Goal: Task Accomplishment & Management: Use online tool/utility

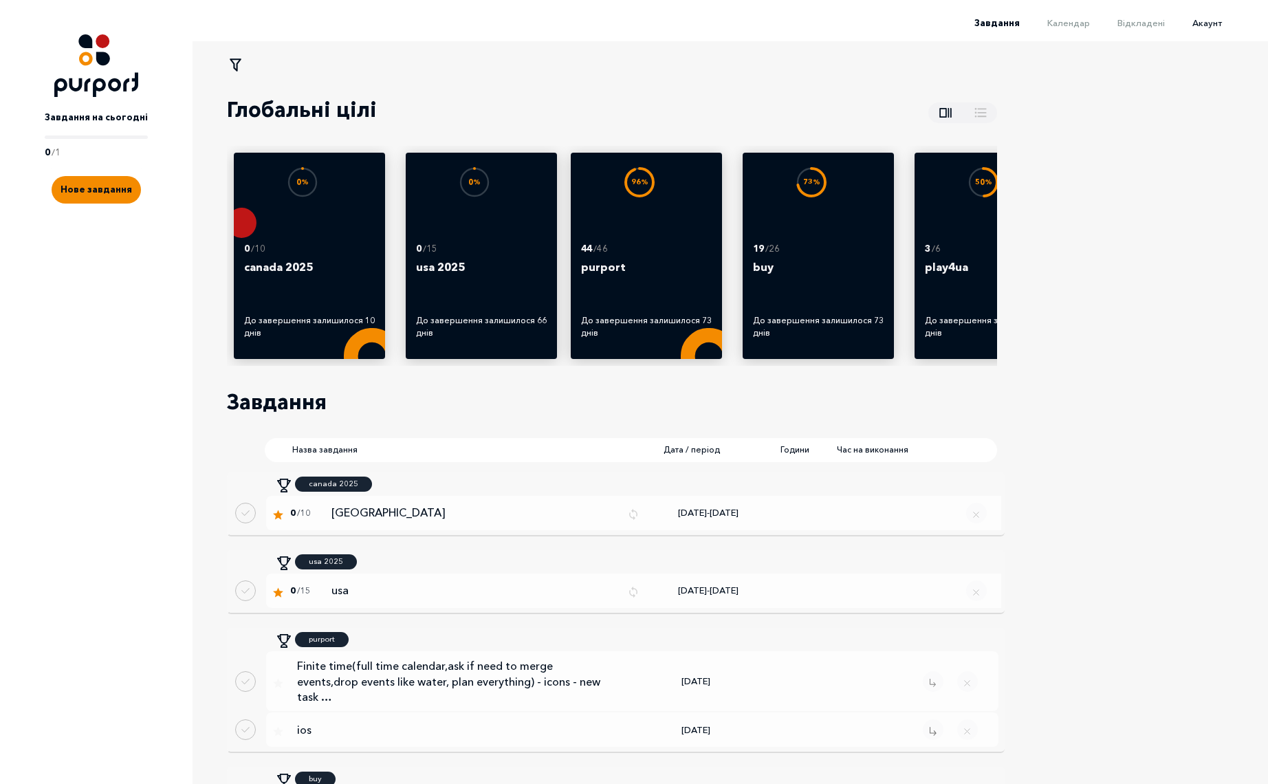
click at [1211, 24] on span "Акаунт" at bounding box center [1207, 22] width 30 height 11
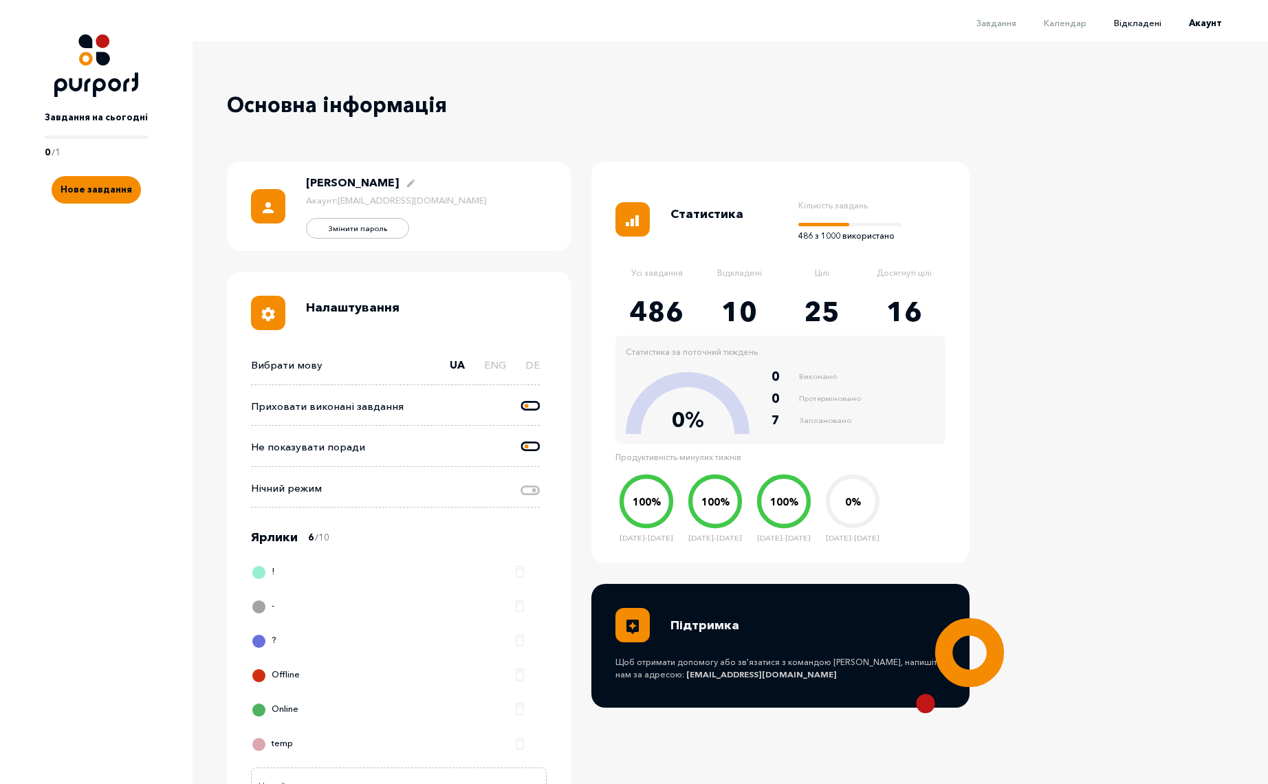
click at [1155, 24] on span "Відкладені" at bounding box center [1137, 22] width 47 height 11
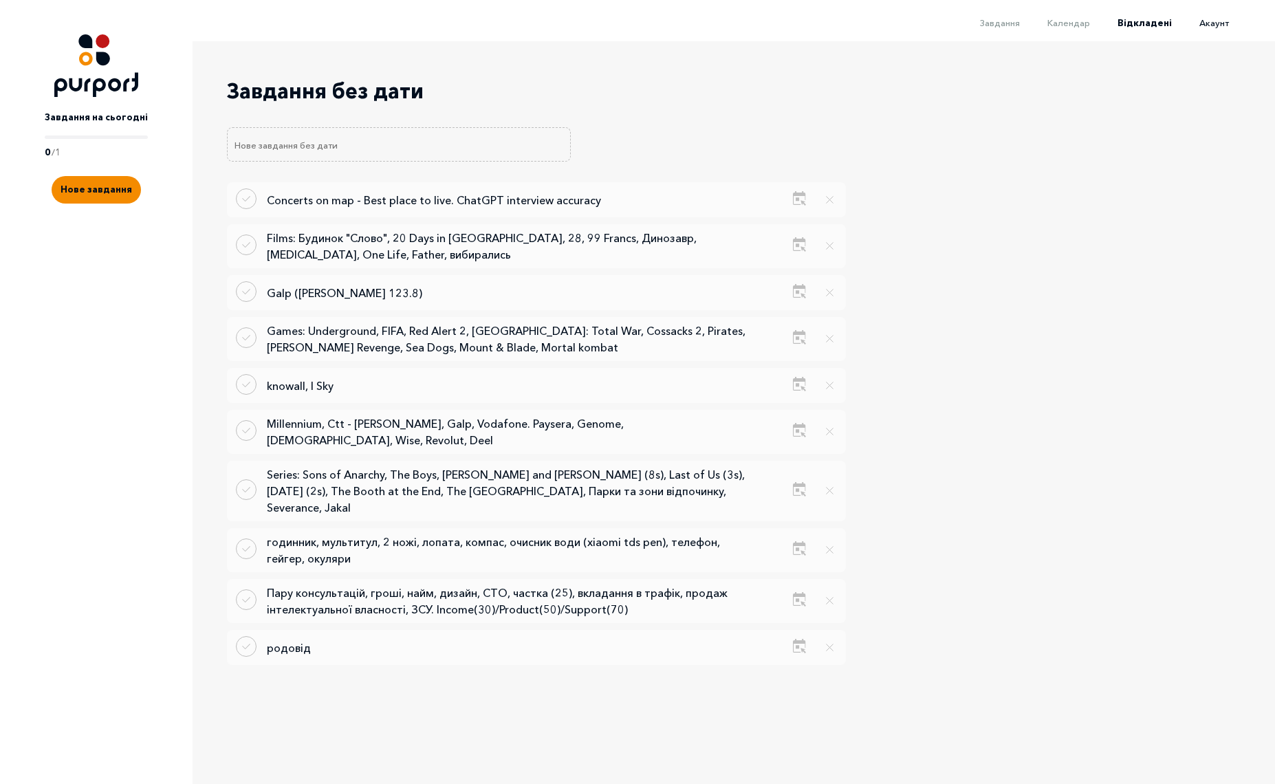
click at [1203, 23] on span "Акаунт" at bounding box center [1214, 22] width 30 height 11
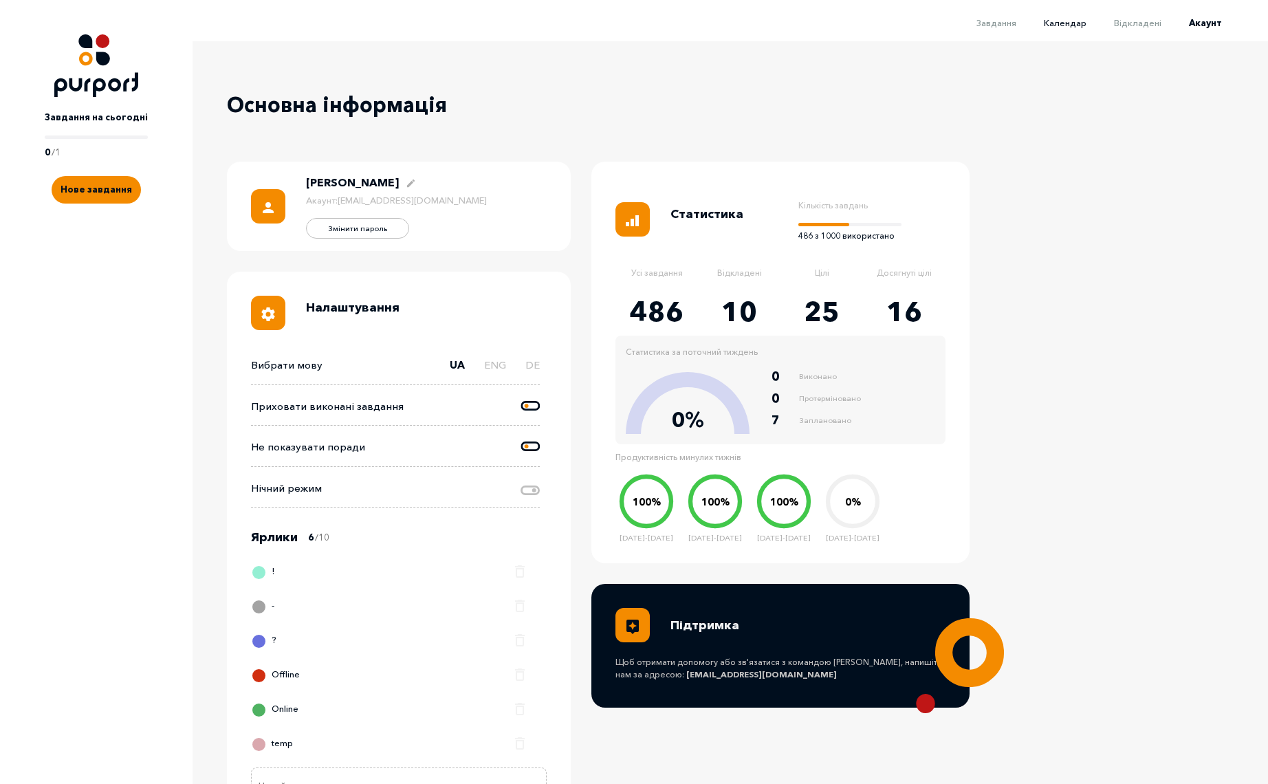
click at [1086, 24] on span "Календар" at bounding box center [1065, 22] width 43 height 11
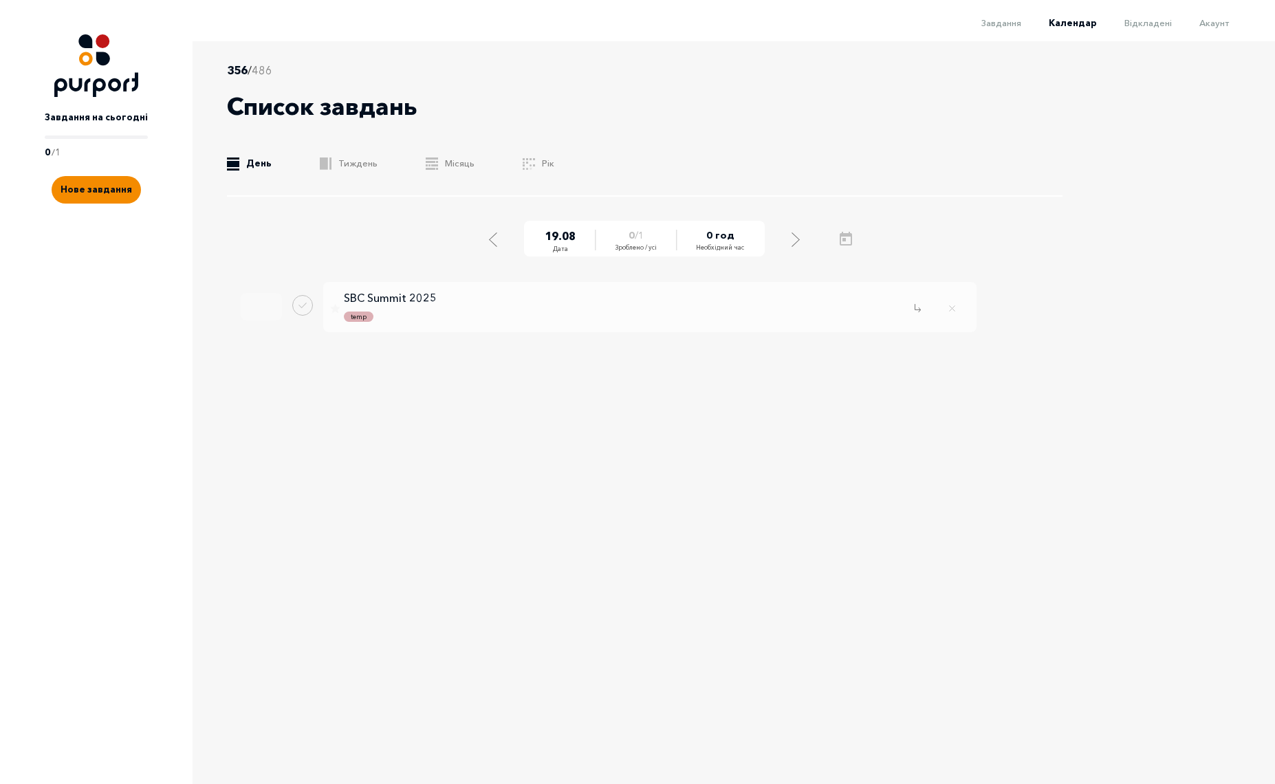
click at [1008, 23] on span "Завдання" at bounding box center [1001, 22] width 40 height 11
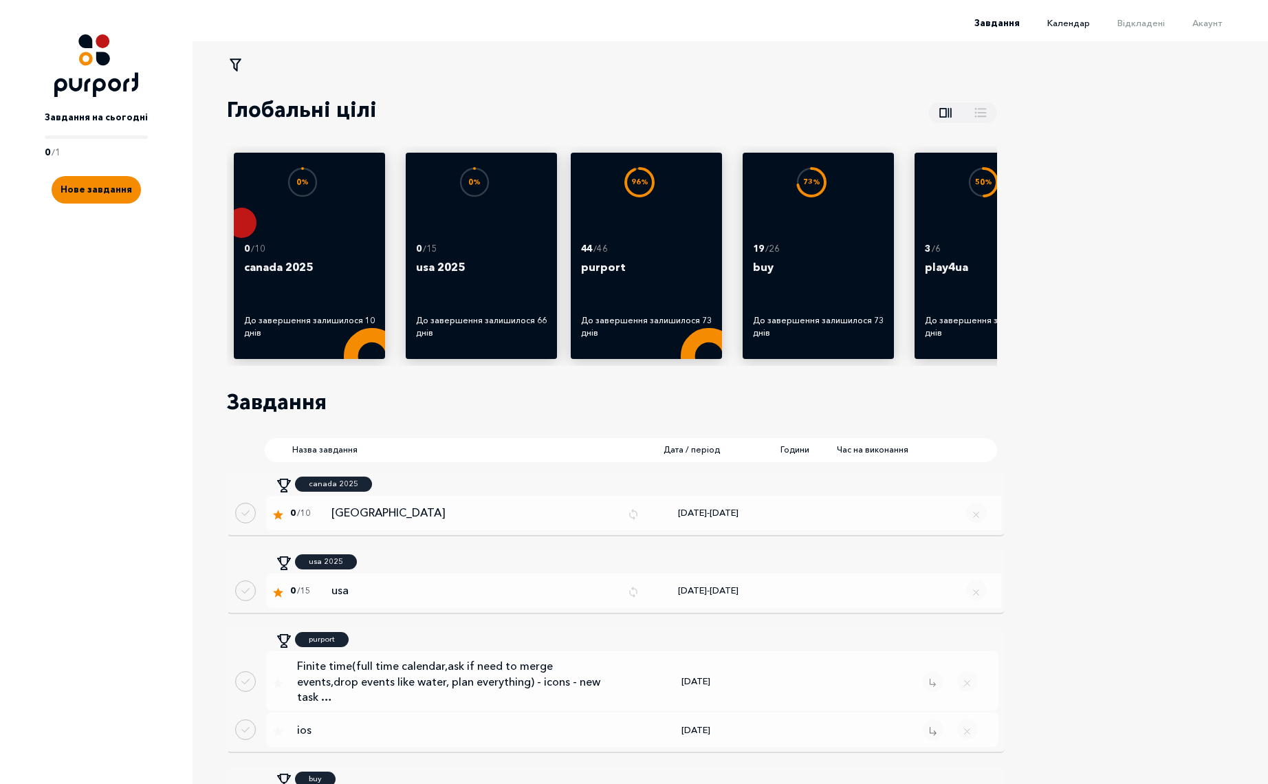
click at [1072, 23] on span "Календар" at bounding box center [1068, 22] width 43 height 11
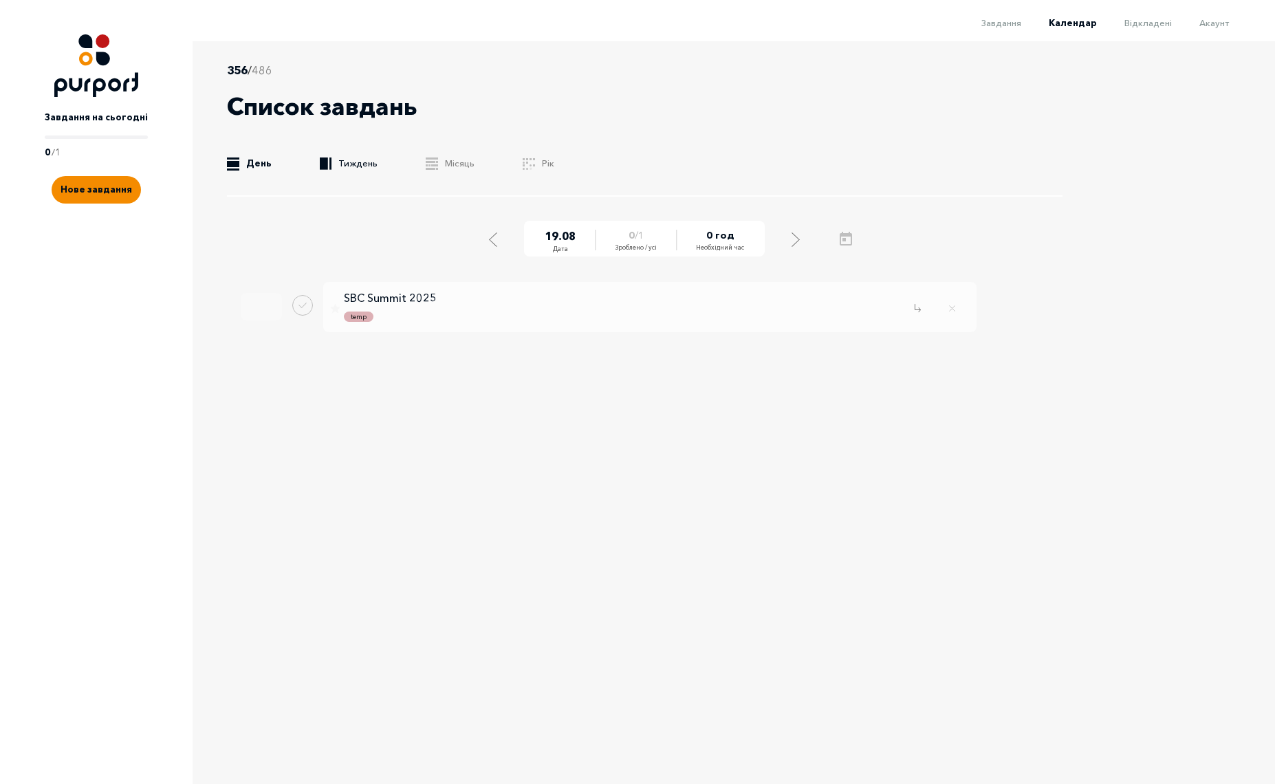
click at [349, 162] on link ".b{fill:#F48B00;} Тиждень" at bounding box center [349, 164] width 58 height 14
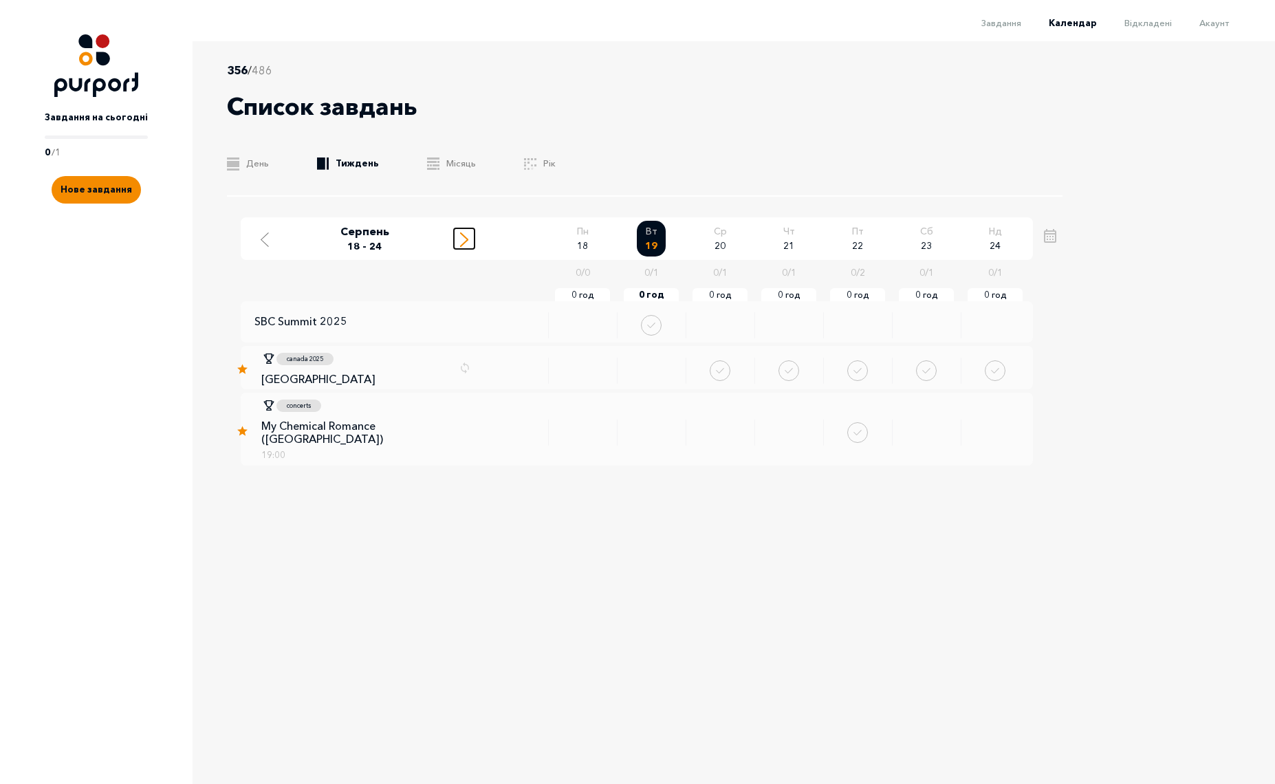
click at [464, 238] on icon "Move to next week" at bounding box center [464, 239] width 8 height 14
click at [462, 238] on icon "Move to next week" at bounding box center [464, 239] width 8 height 14
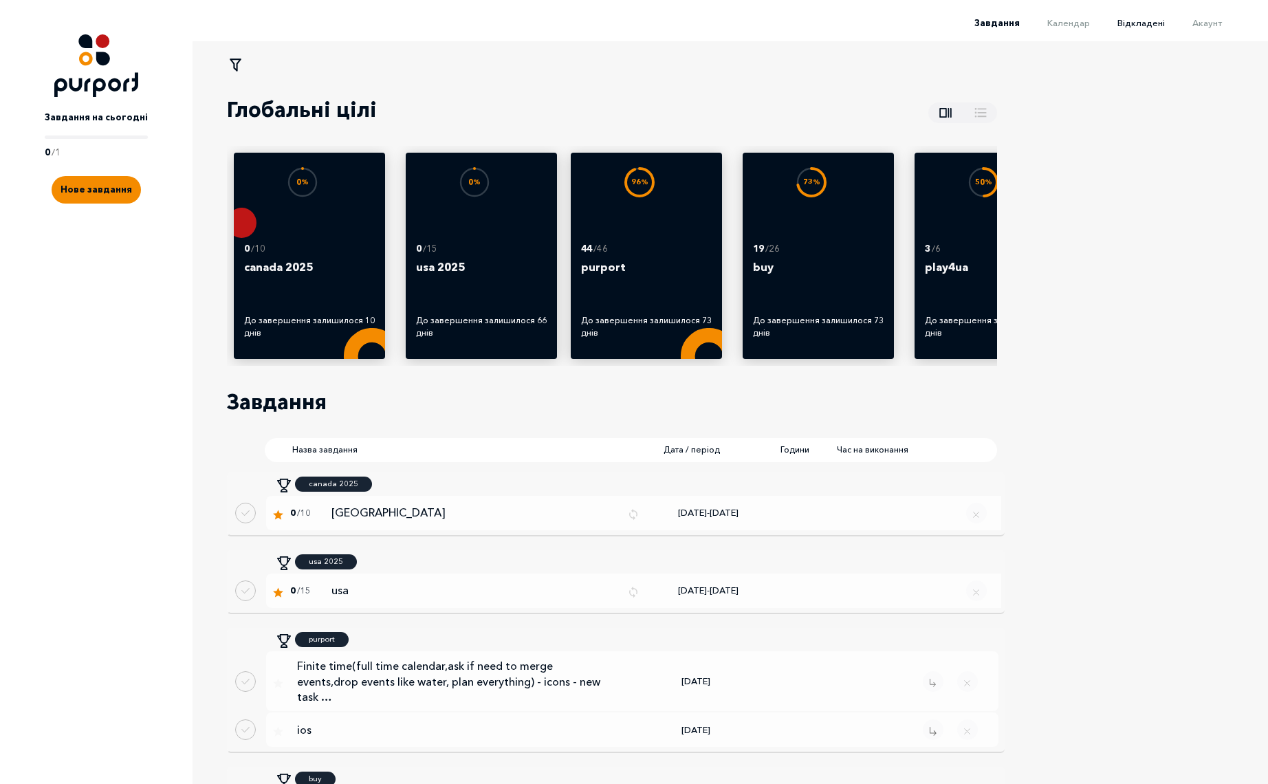
click at [1154, 21] on span "Відкладені" at bounding box center [1140, 22] width 47 height 11
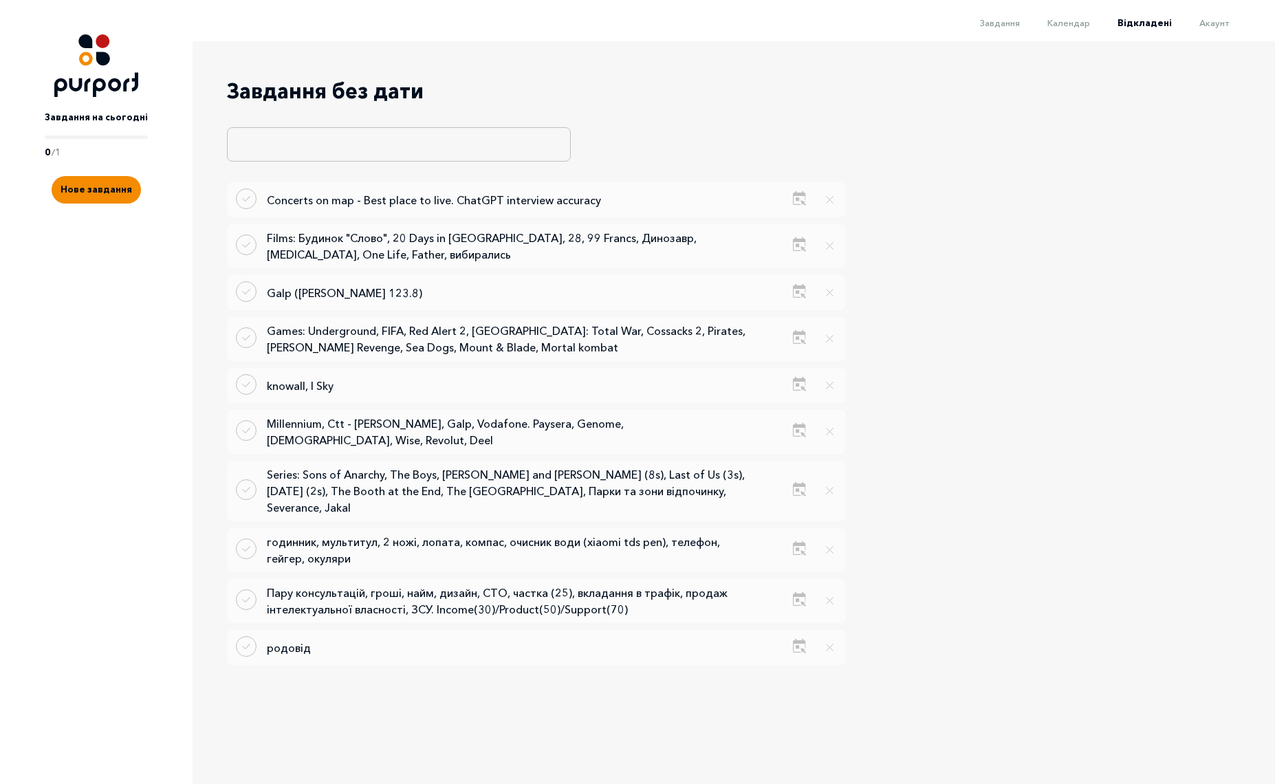
click at [342, 145] on input "Title of delayed task" at bounding box center [399, 144] width 344 height 34
type input "1. Taxi 2. Squad 3. Comp"
click at [551, 149] on button "Create delayed task" at bounding box center [551, 144] width 23 height 23
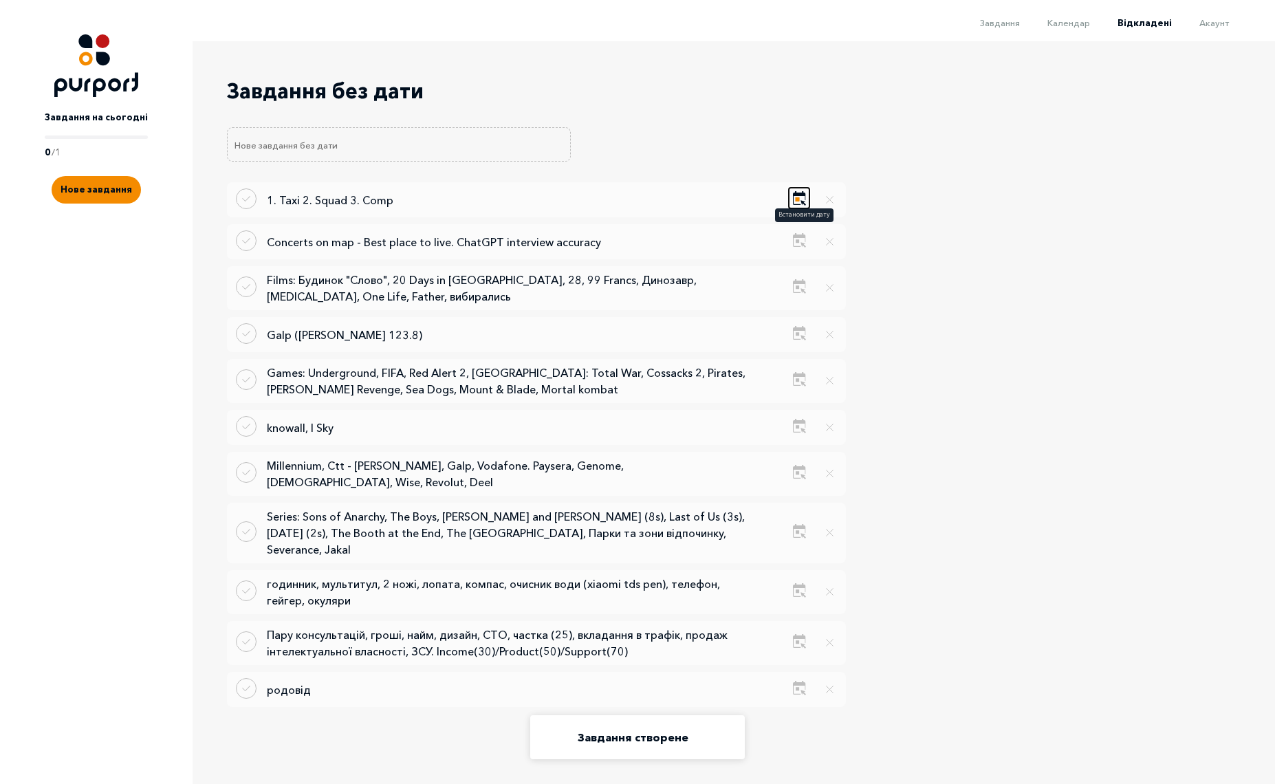
click at [793, 198] on button "Show calendar" at bounding box center [799, 198] width 21 height 21
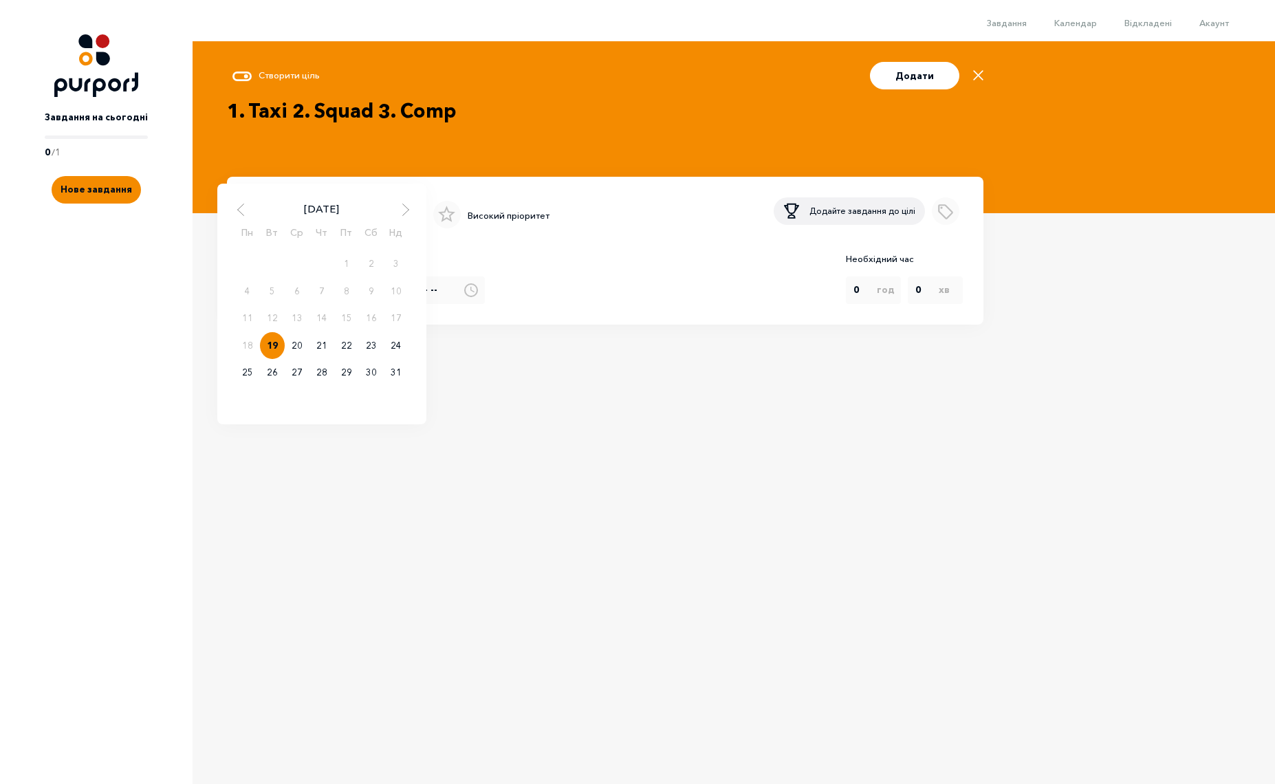
click at [350, 286] on div "19.08.2025 Серпень 2025 Пн Вт Ср Чт Пт Сб Нд 1 2 3 4 5 6 7 8 9 10 11 12 13 14 1…" at bounding box center [322, 290] width 162 height 28
click at [272, 348] on div "19" at bounding box center [272, 346] width 25 height 28
type input "2025-8-19"
click at [935, 74] on button "Додати" at bounding box center [914, 76] width 89 height 28
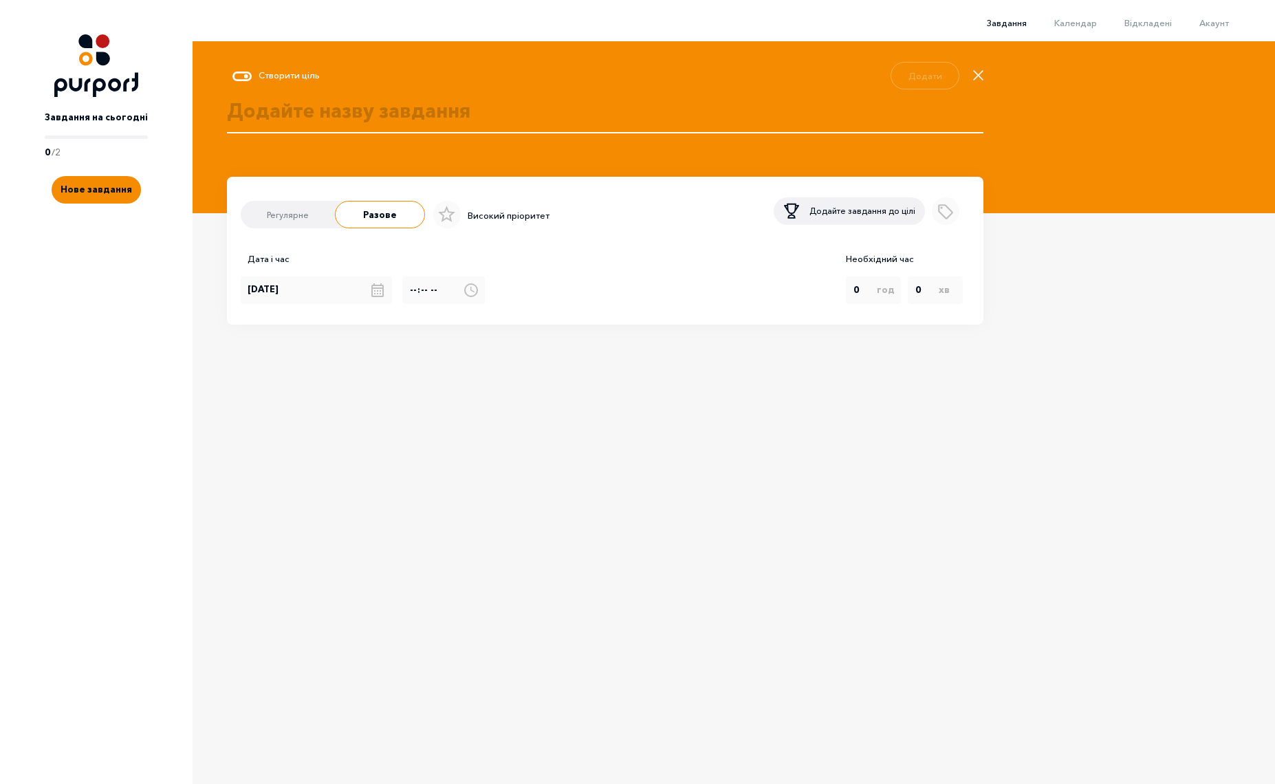
click at [1005, 20] on span "Завдання" at bounding box center [1007, 22] width 40 height 11
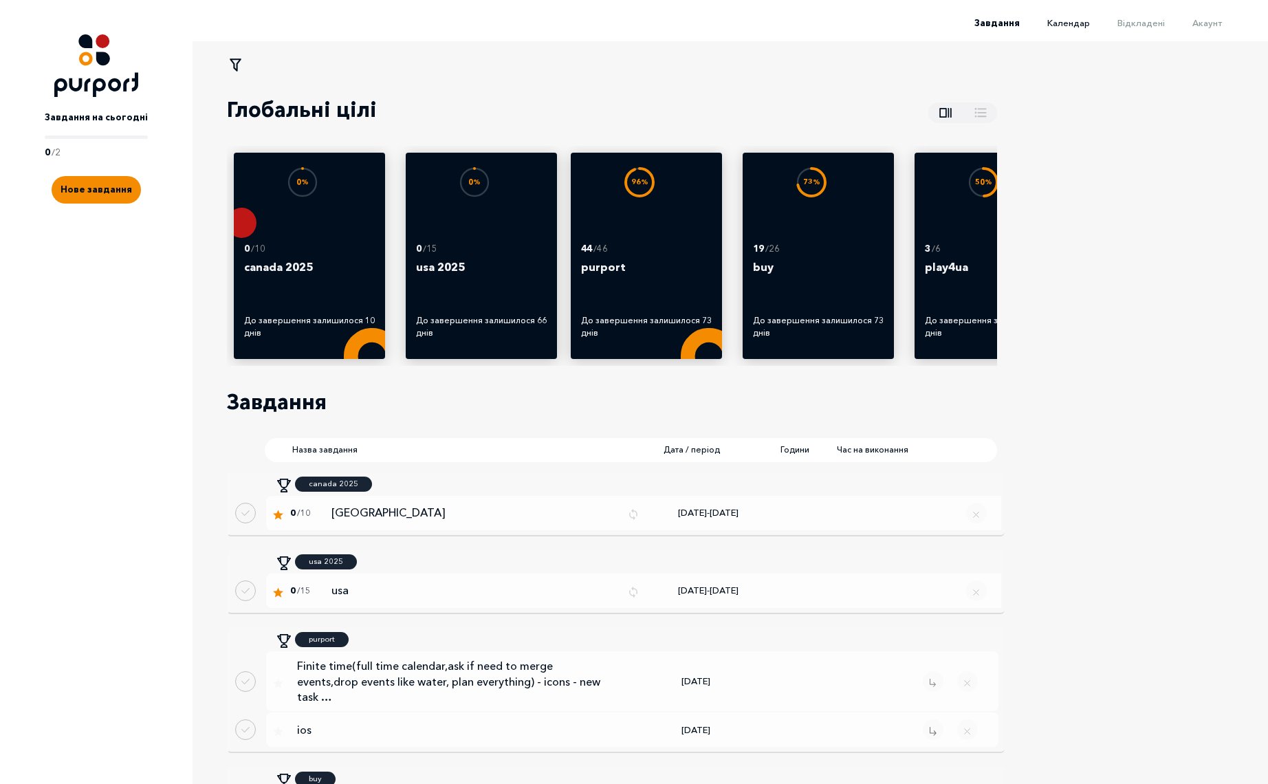
click at [1081, 26] on span "Календар" at bounding box center [1068, 22] width 43 height 11
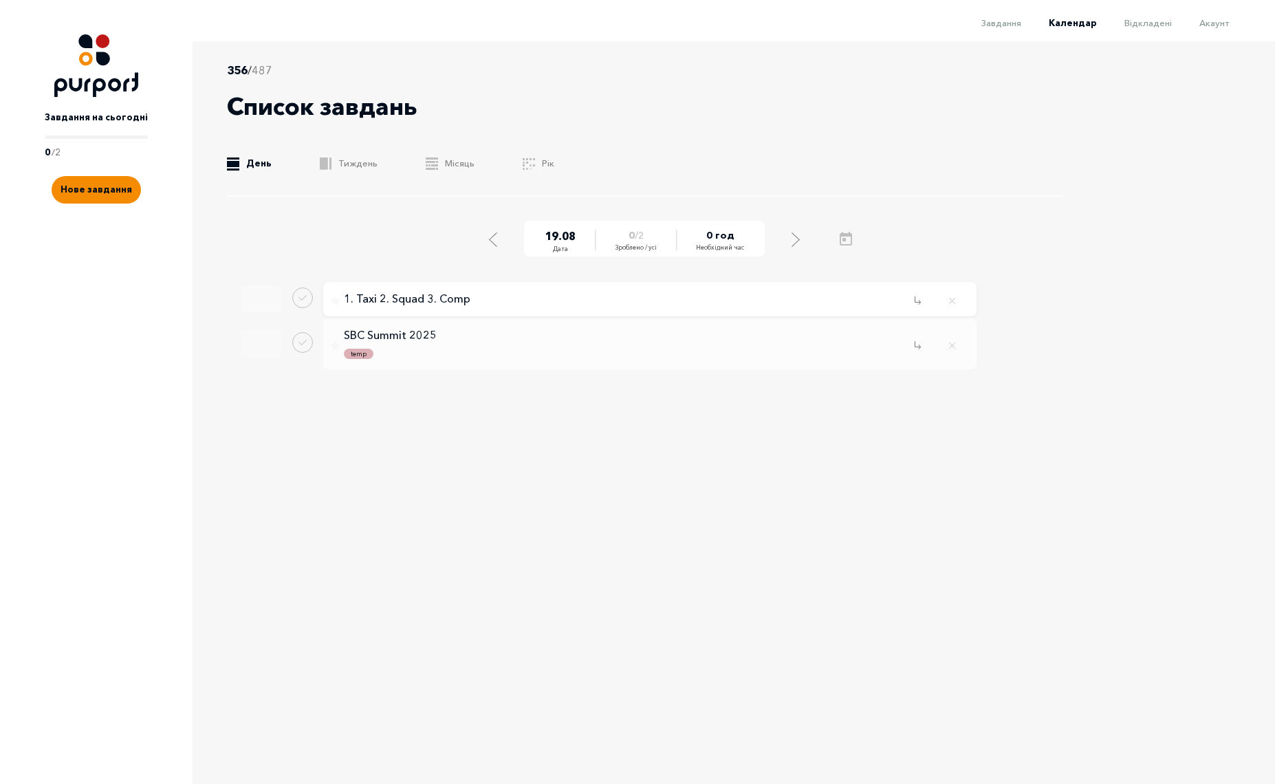
click at [409, 296] on p "1. Taxi 2. Squad 3. Comp" at bounding box center [407, 299] width 127 height 12
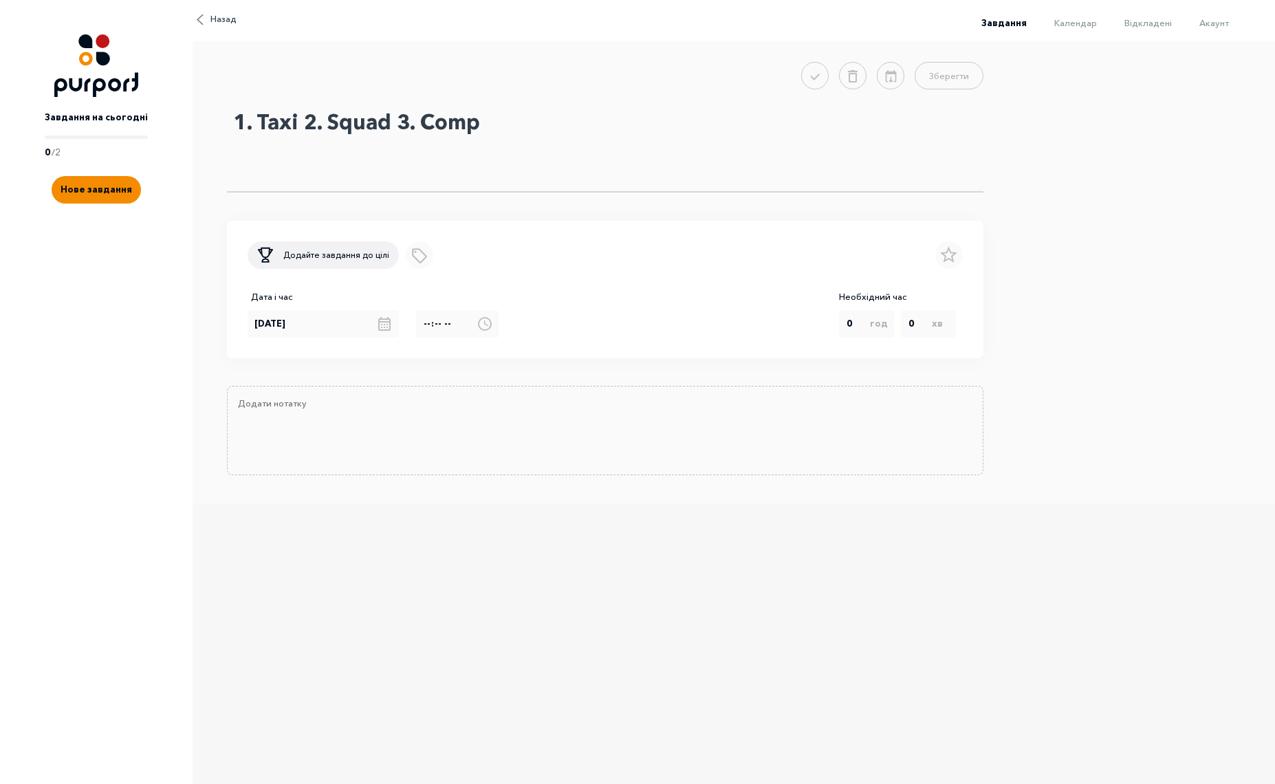
drag, startPoint x: 263, startPoint y: 120, endPoint x: 212, endPoint y: 125, distance: 50.4
click at [212, 125] on div "Зберегти 1. Taxi 2. Squad 3. Comp Додайте завдання до цілі Додати ярлик Високий…" at bounding box center [734, 272] width 1082 height 462
click at [259, 127] on textarea "1. Taxi 2. Squad 3. Comp" at bounding box center [605, 147] width 756 height 89
click at [260, 124] on textarea "1. Taxi 2. Squad 3. Comp" at bounding box center [605, 147] width 756 height 89
drag, startPoint x: 275, startPoint y: 124, endPoint x: 296, endPoint y: 129, distance: 22.0
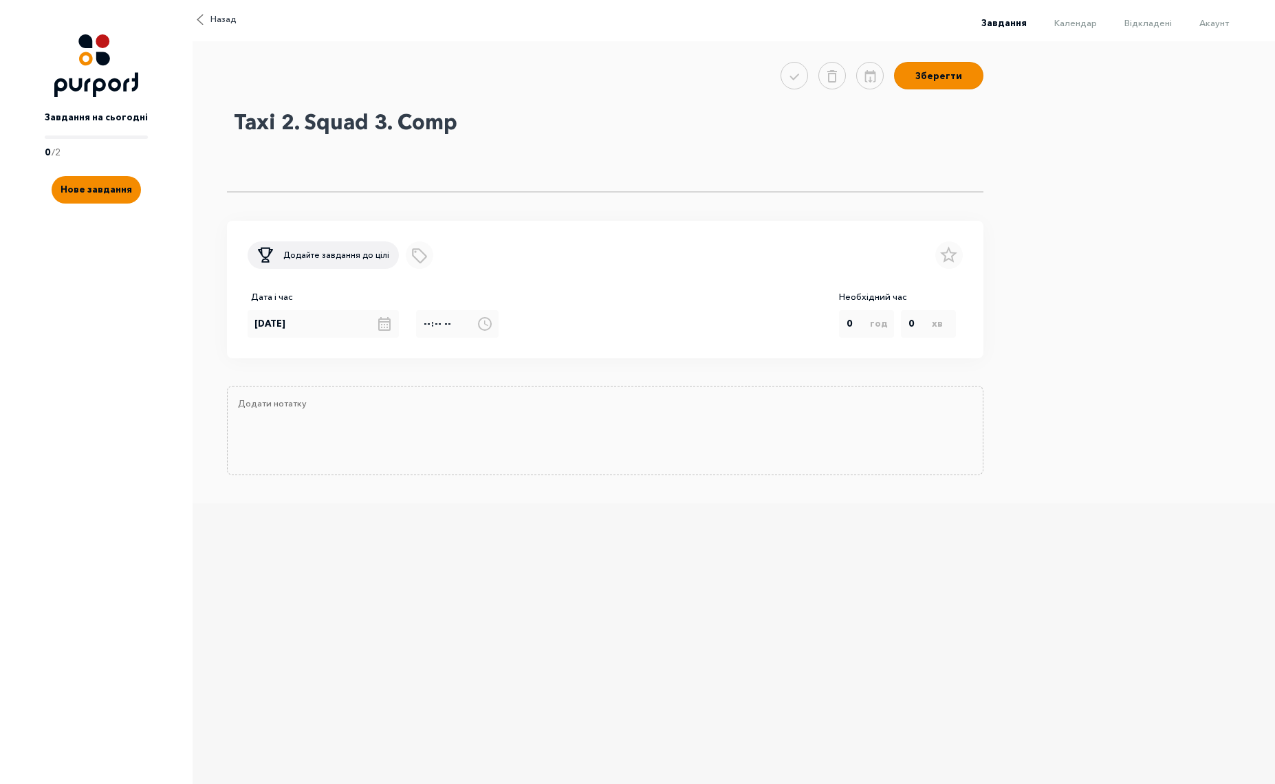
click at [296, 129] on textarea "Taxi 2. Squad 3. Comp" at bounding box center [605, 147] width 756 height 89
drag, startPoint x: 350, startPoint y: 120, endPoint x: 372, endPoint y: 131, distance: 24.3
click at [372, 131] on textarea "Taxi, Squad 3. Comp" at bounding box center [605, 147] width 756 height 89
click at [496, 122] on textarea "Taxi, Squad, Comp" at bounding box center [605, 147] width 756 height 89
type textarea "Taxi, Squad, Comp"
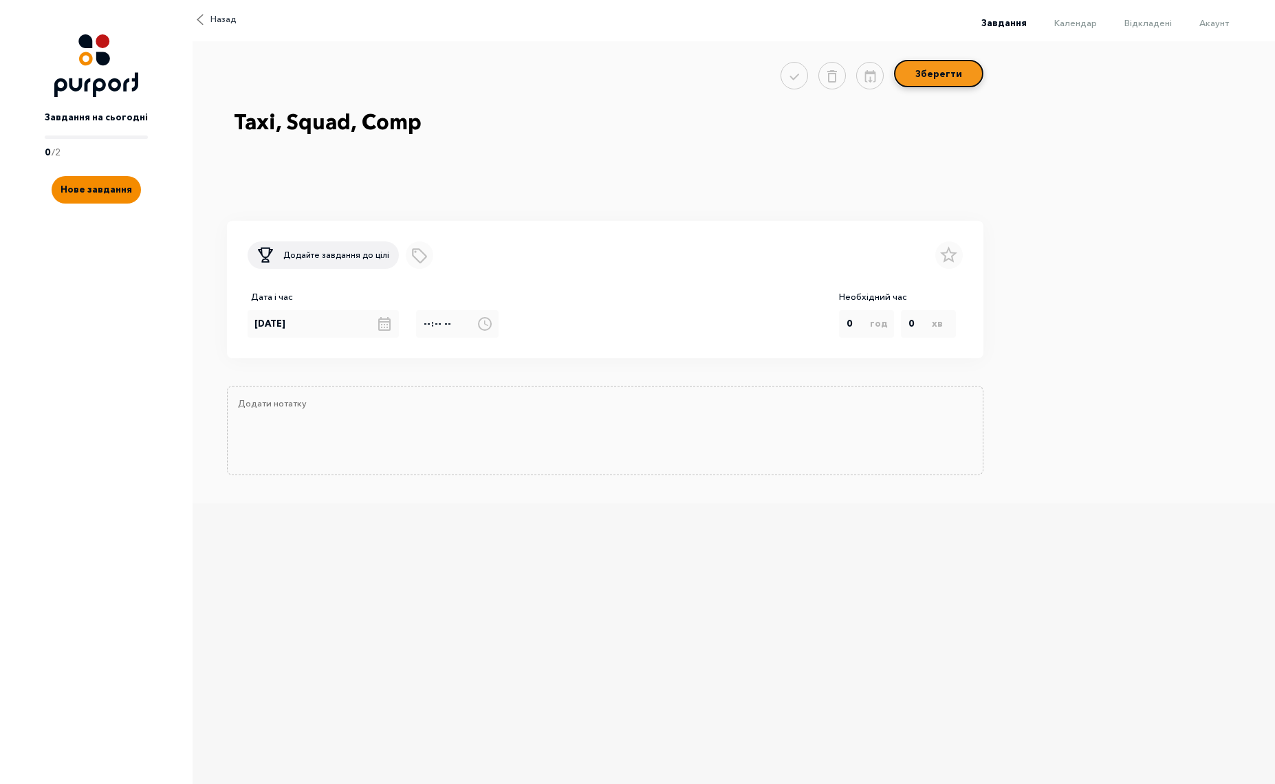
click at [975, 67] on button "Зберегти" at bounding box center [938, 74] width 89 height 28
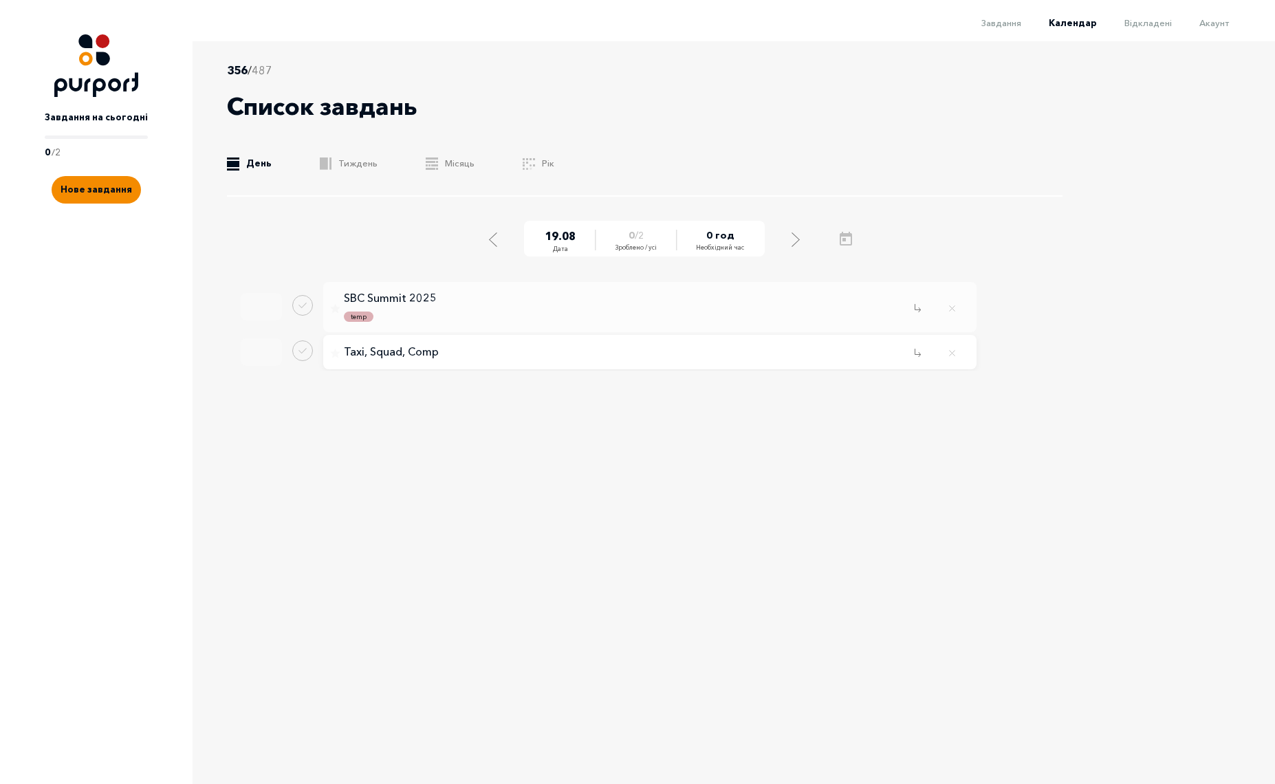
click at [403, 352] on p "Taxi, Squad, Comp" at bounding box center [391, 352] width 95 height 12
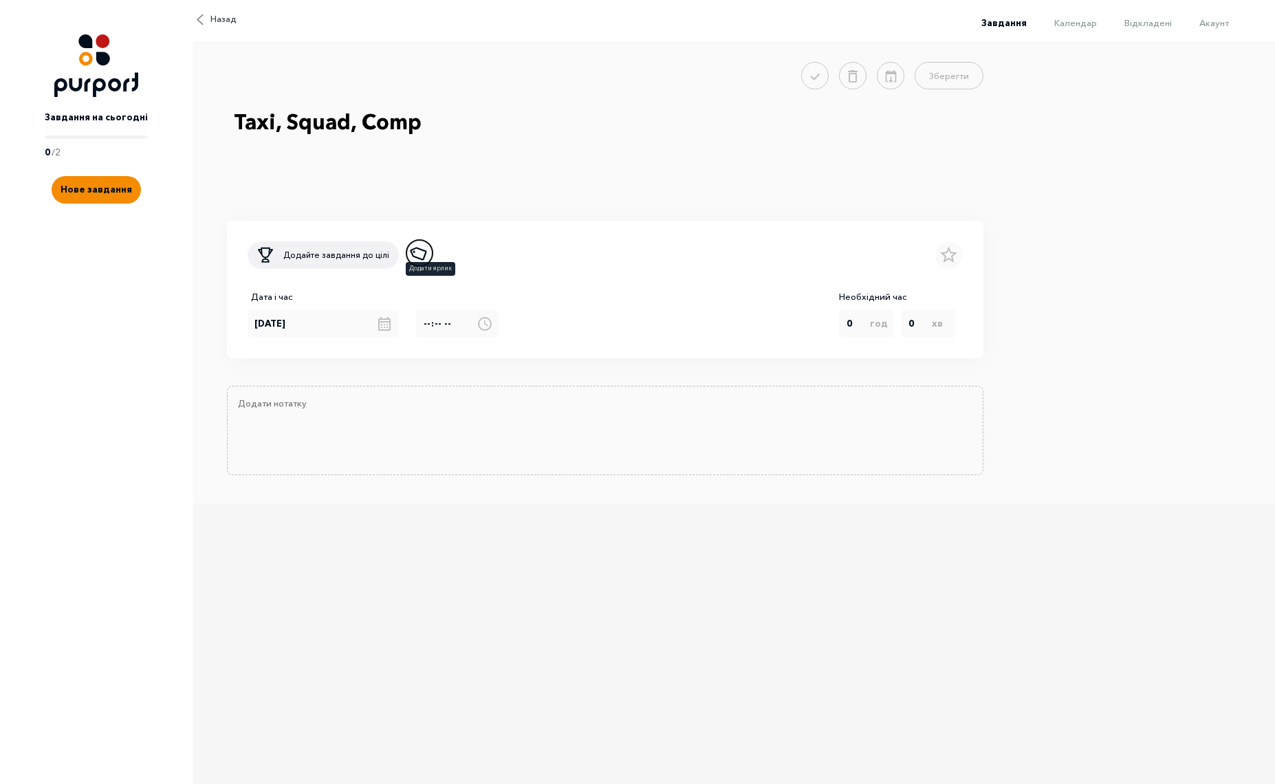
click at [423, 257] on icon "Add label" at bounding box center [420, 253] width 24 height 24
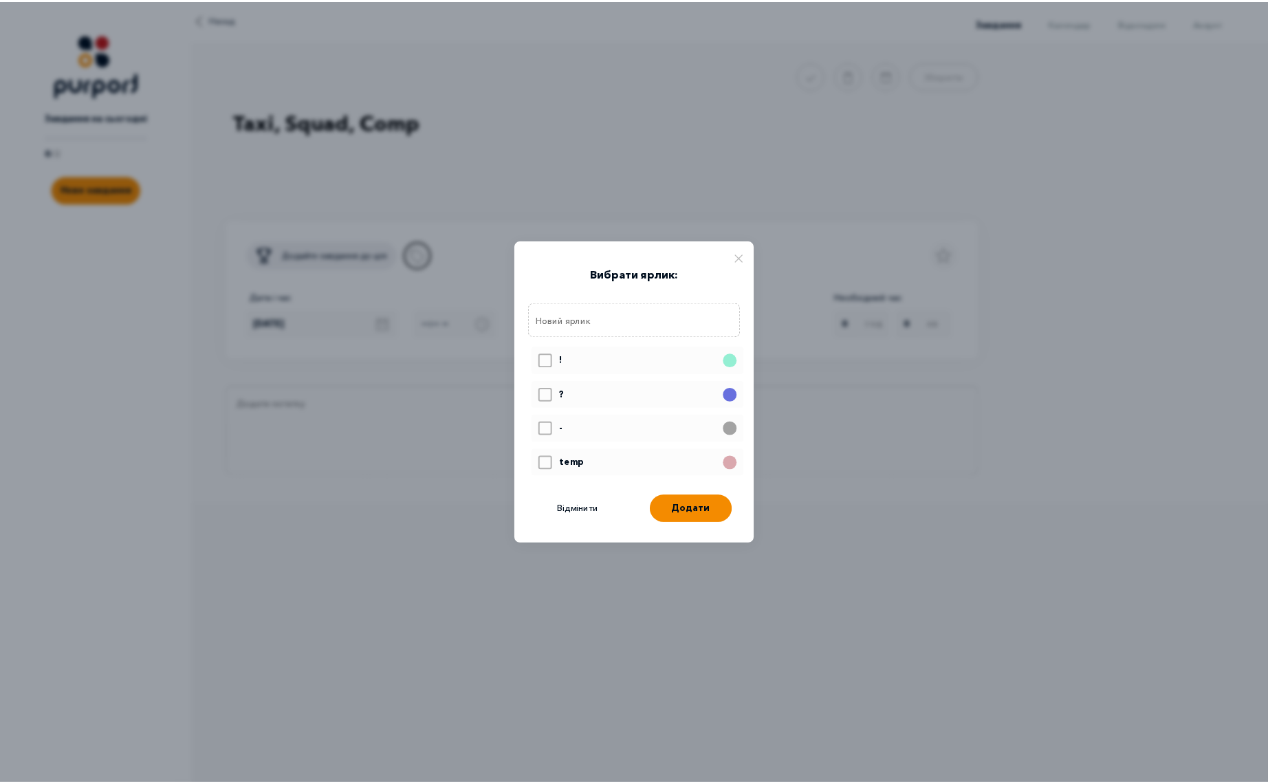
scroll to position [80, 0]
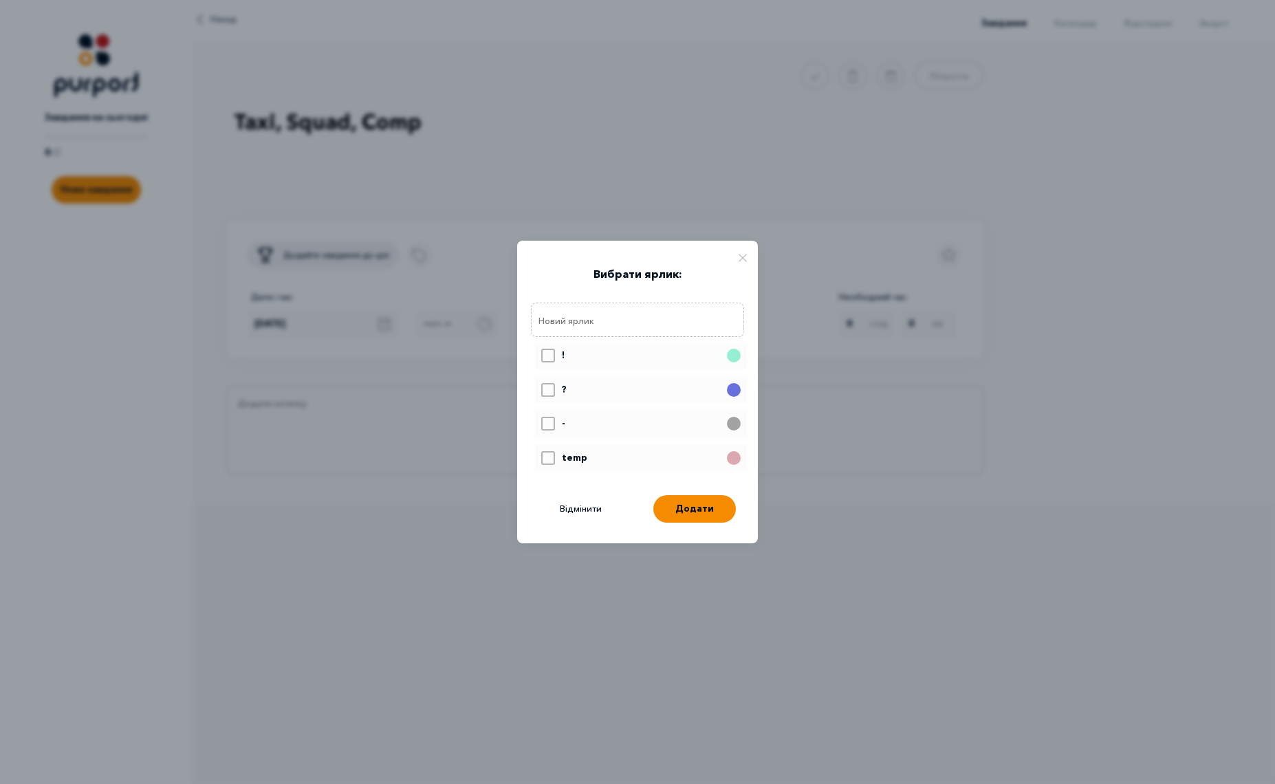
click at [549, 463] on icon at bounding box center [549, 459] width 12 height 11
click at [541, 448] on input "Select label" at bounding box center [540, 448] width 1 height 1
checkbox input "true"
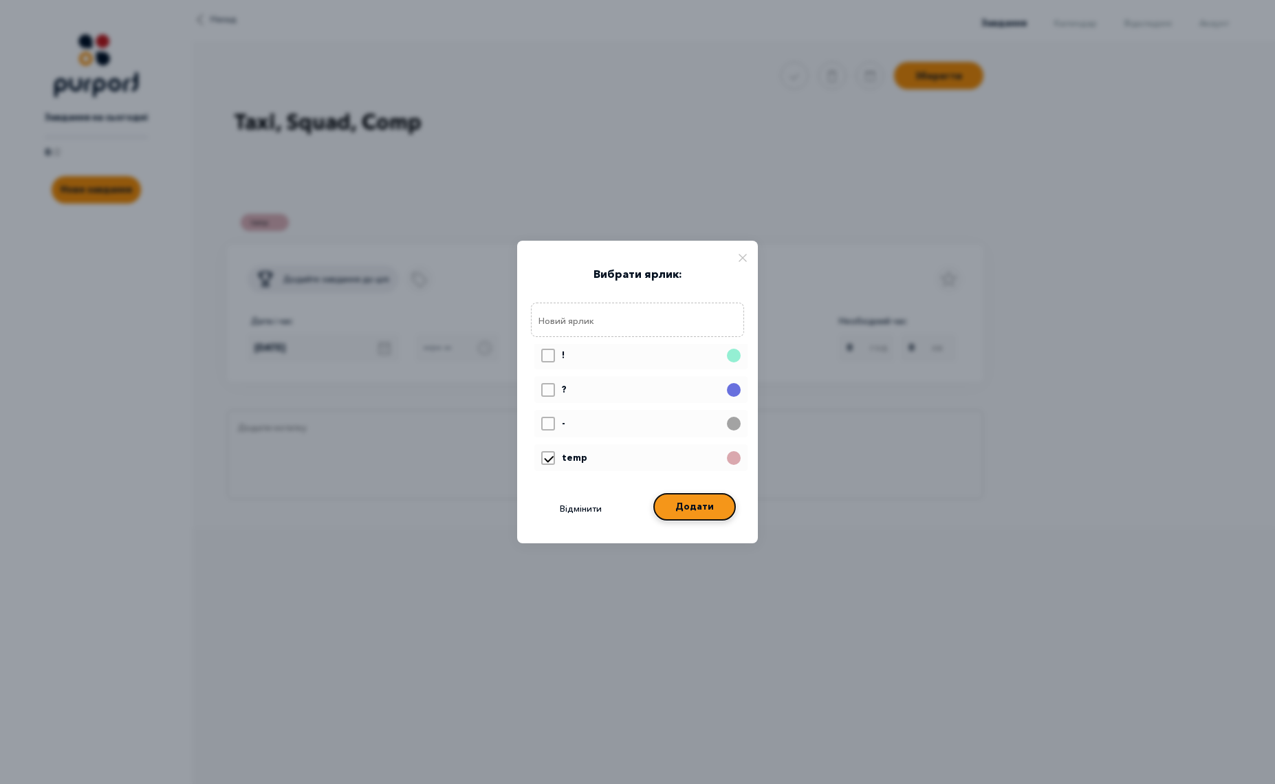
click at [709, 513] on button "Додати" at bounding box center [694, 507] width 83 height 28
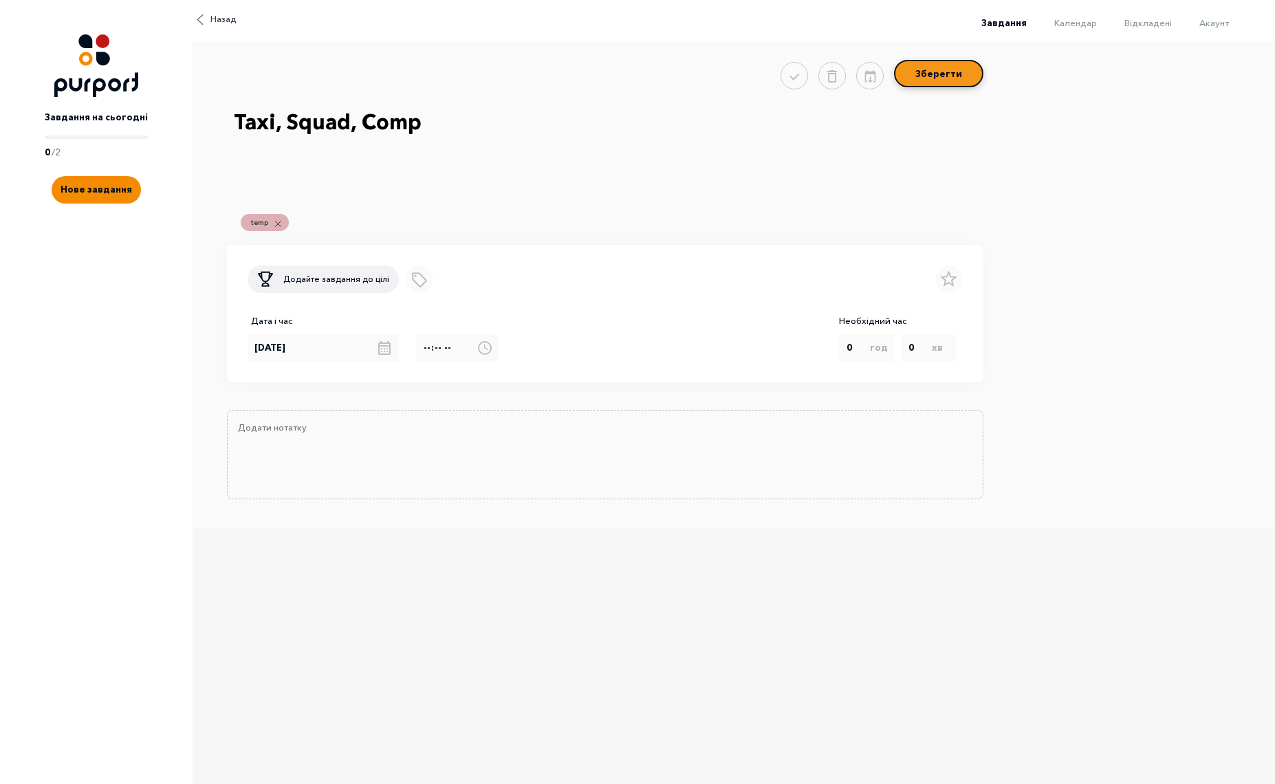
click at [954, 69] on button "Зберегти" at bounding box center [938, 74] width 89 height 28
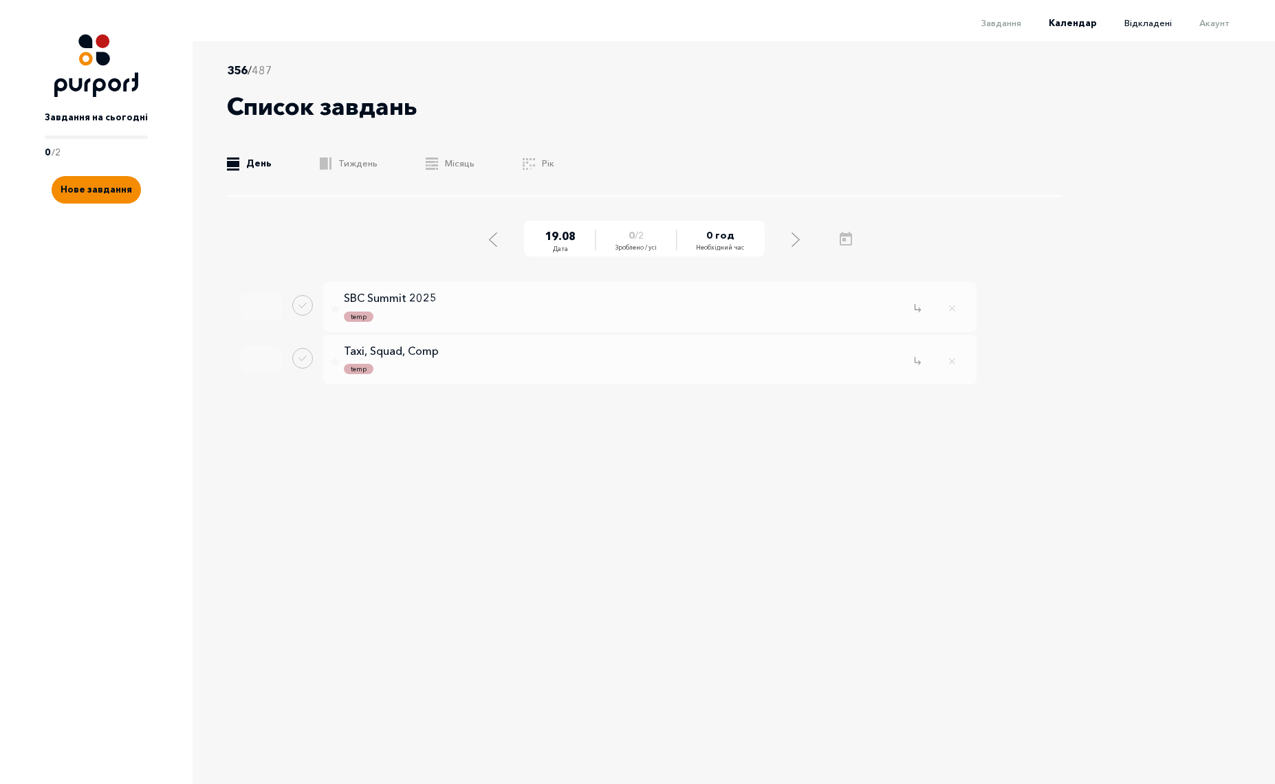
click at [1158, 21] on span "Відкладені" at bounding box center [1147, 22] width 47 height 11
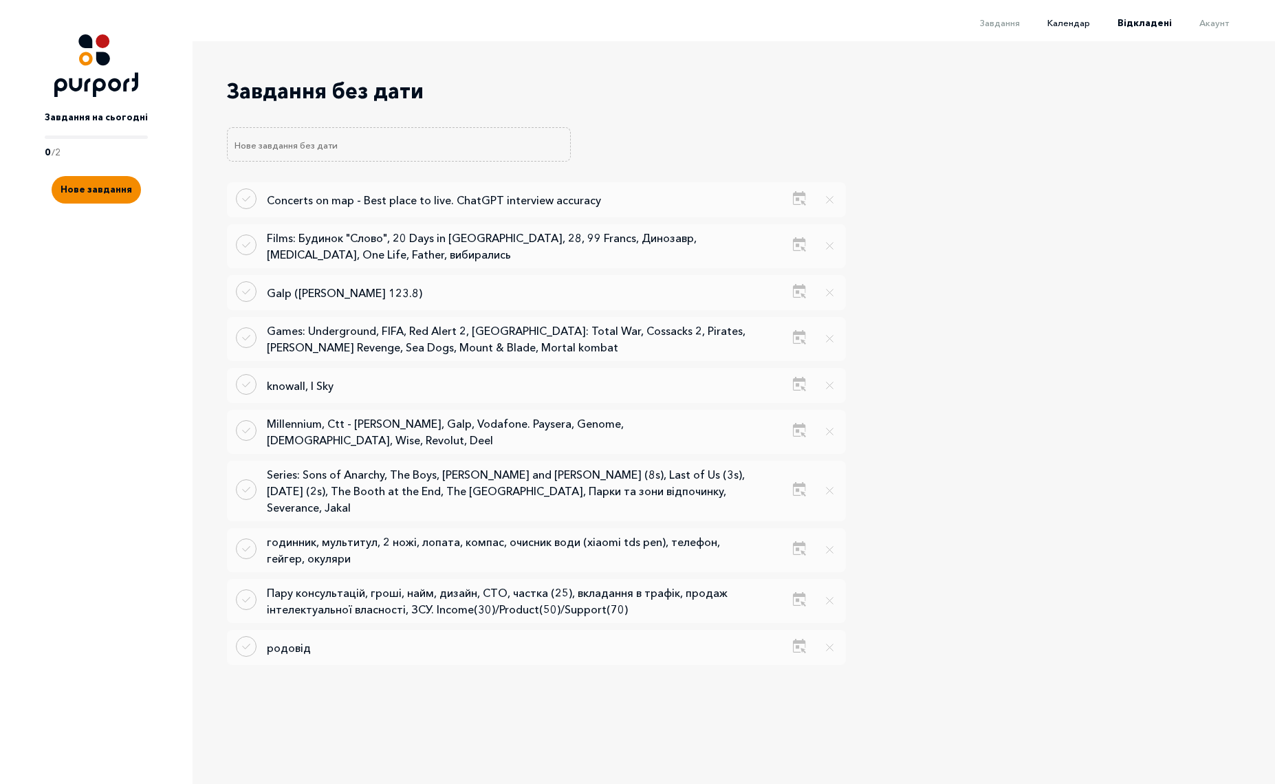
click at [1067, 19] on span "Календар" at bounding box center [1068, 22] width 43 height 11
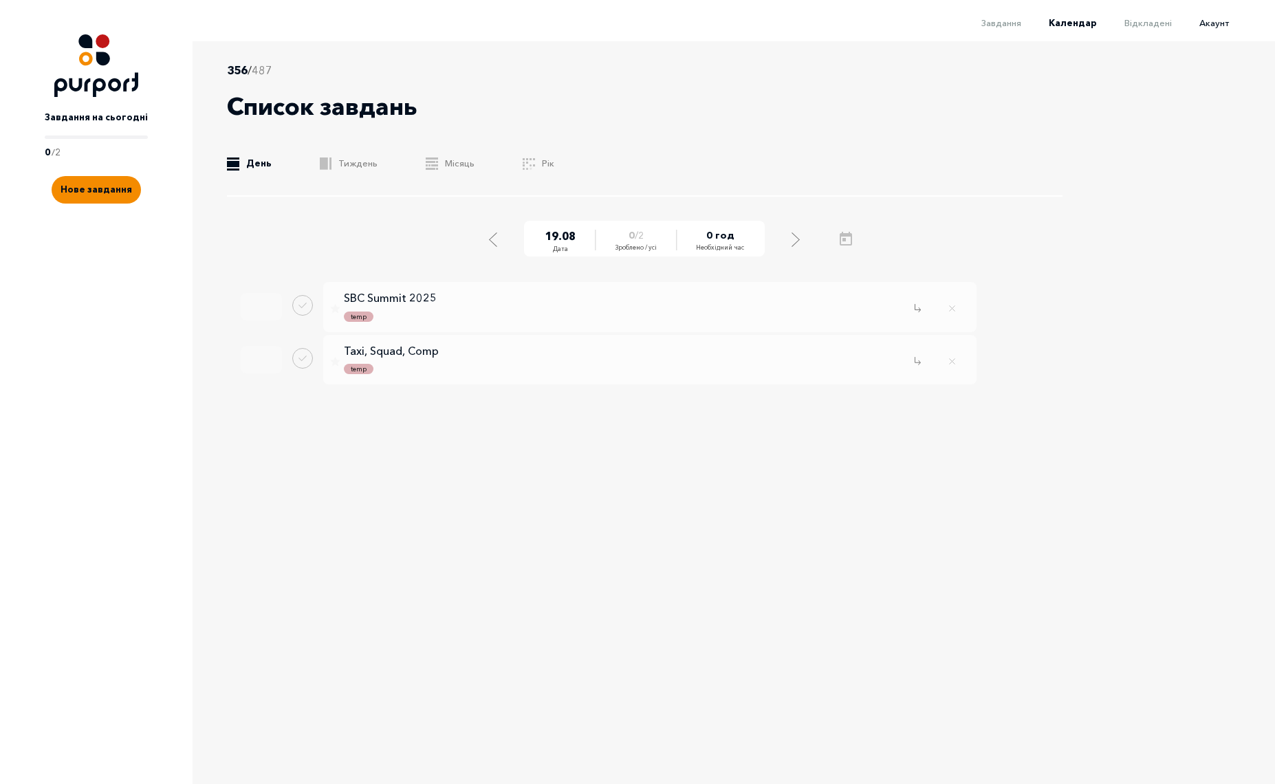
click at [1217, 21] on span "Акаунт" at bounding box center [1214, 22] width 30 height 11
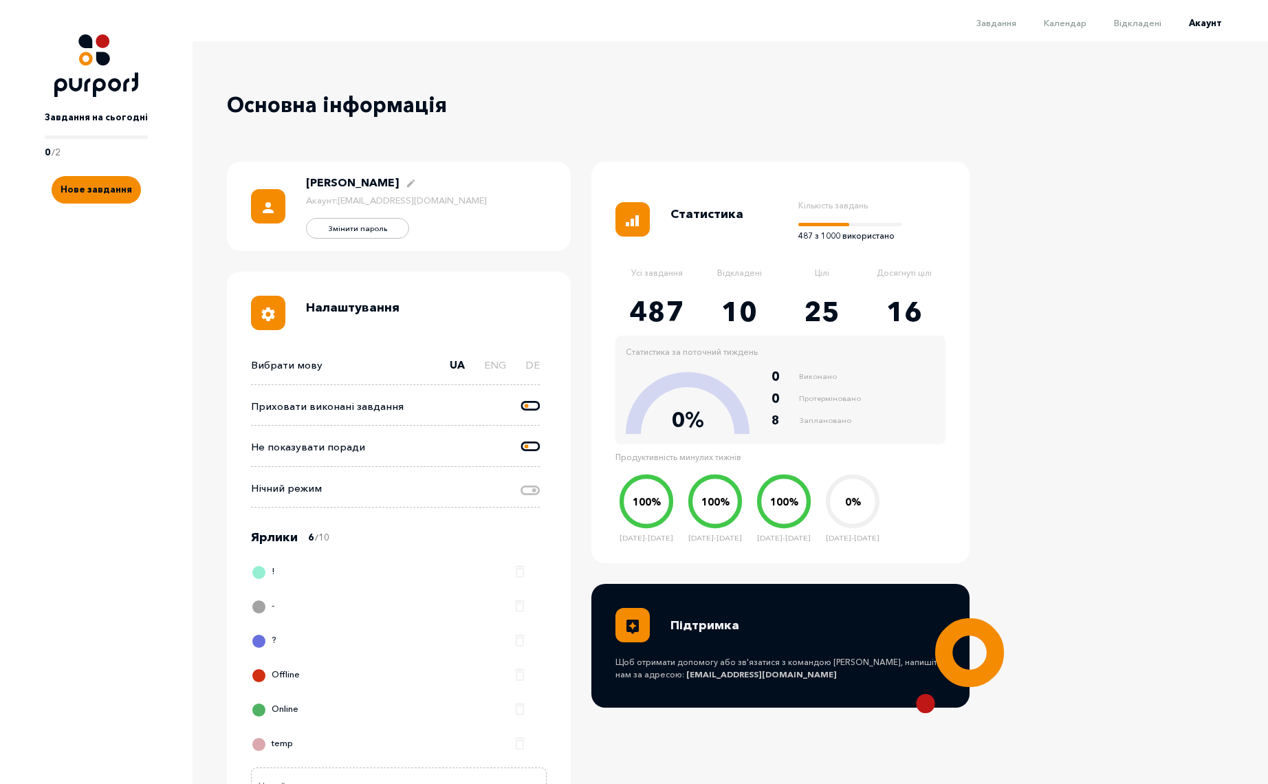
click at [1071, 28] on li "Календар" at bounding box center [1051, 22] width 70 height 17
click at [1071, 28] on span "Календар" at bounding box center [1065, 22] width 43 height 11
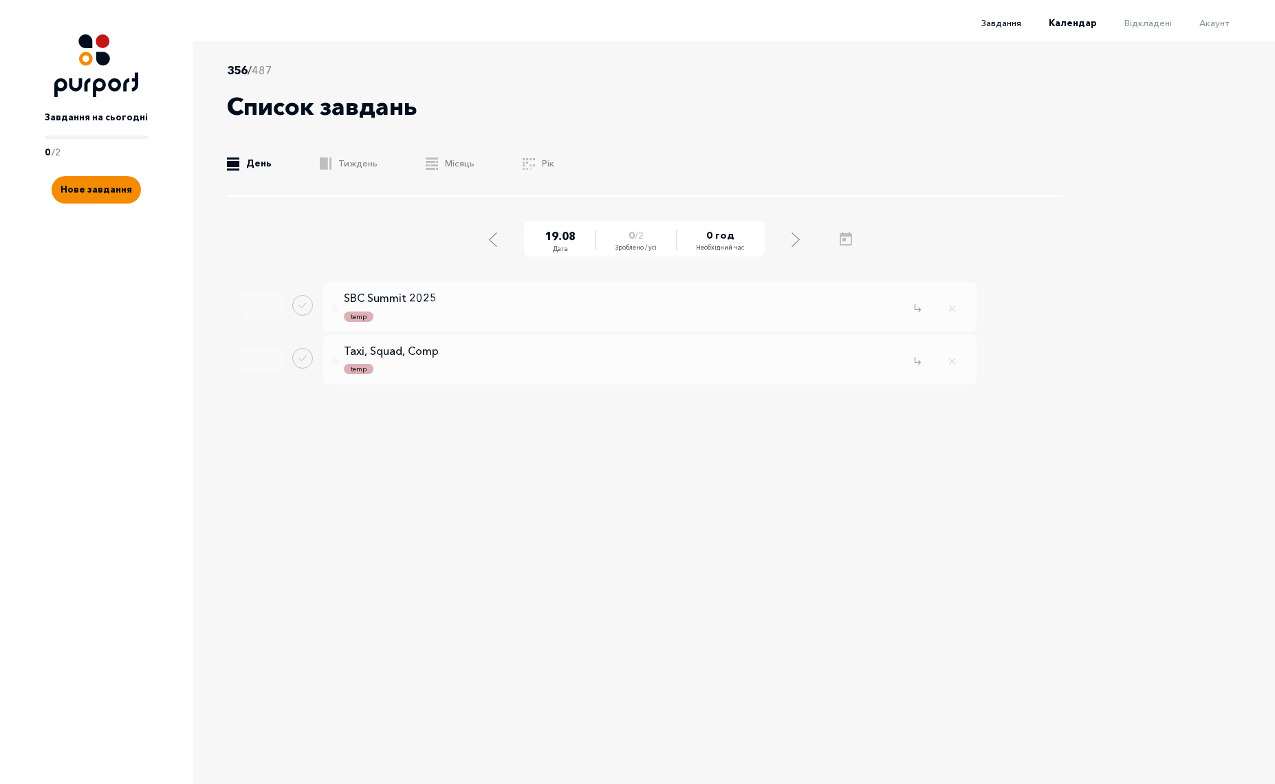
click at [996, 20] on span "Завдання" at bounding box center [1001, 22] width 40 height 11
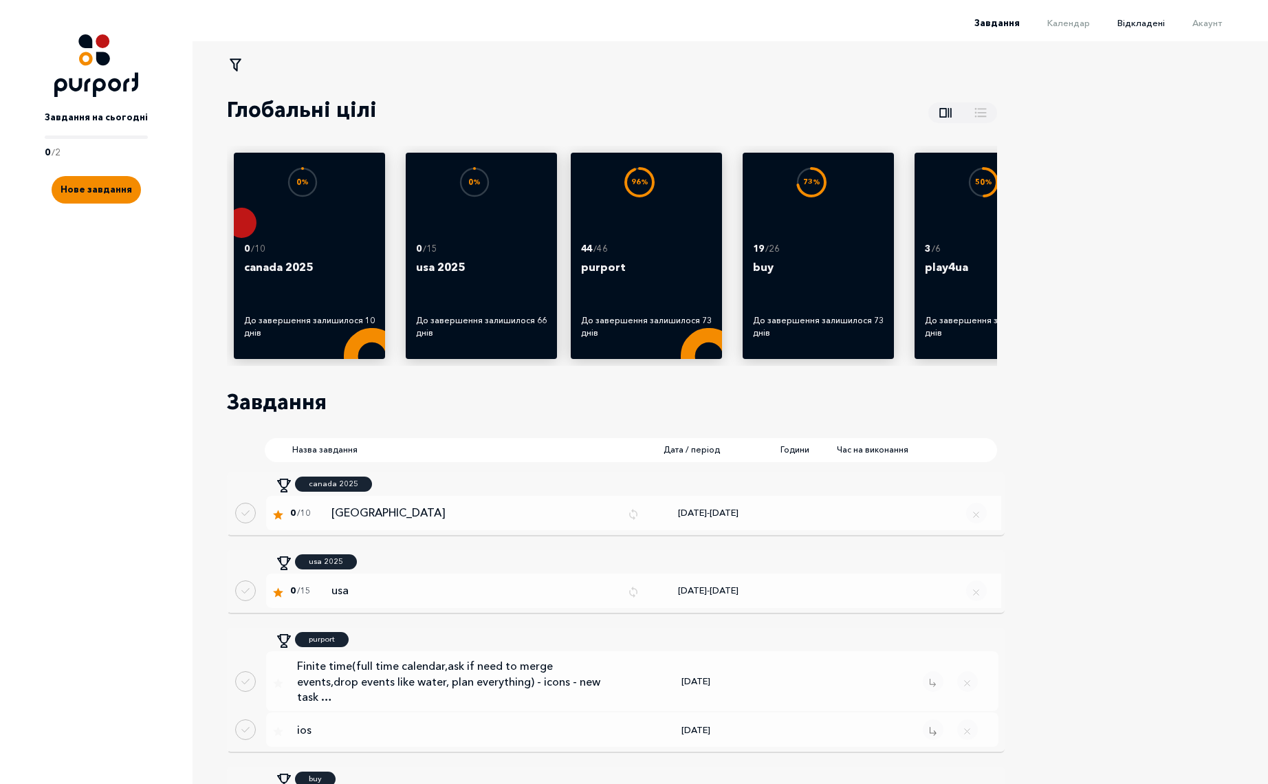
click at [1153, 18] on span "Відкладені" at bounding box center [1140, 22] width 47 height 11
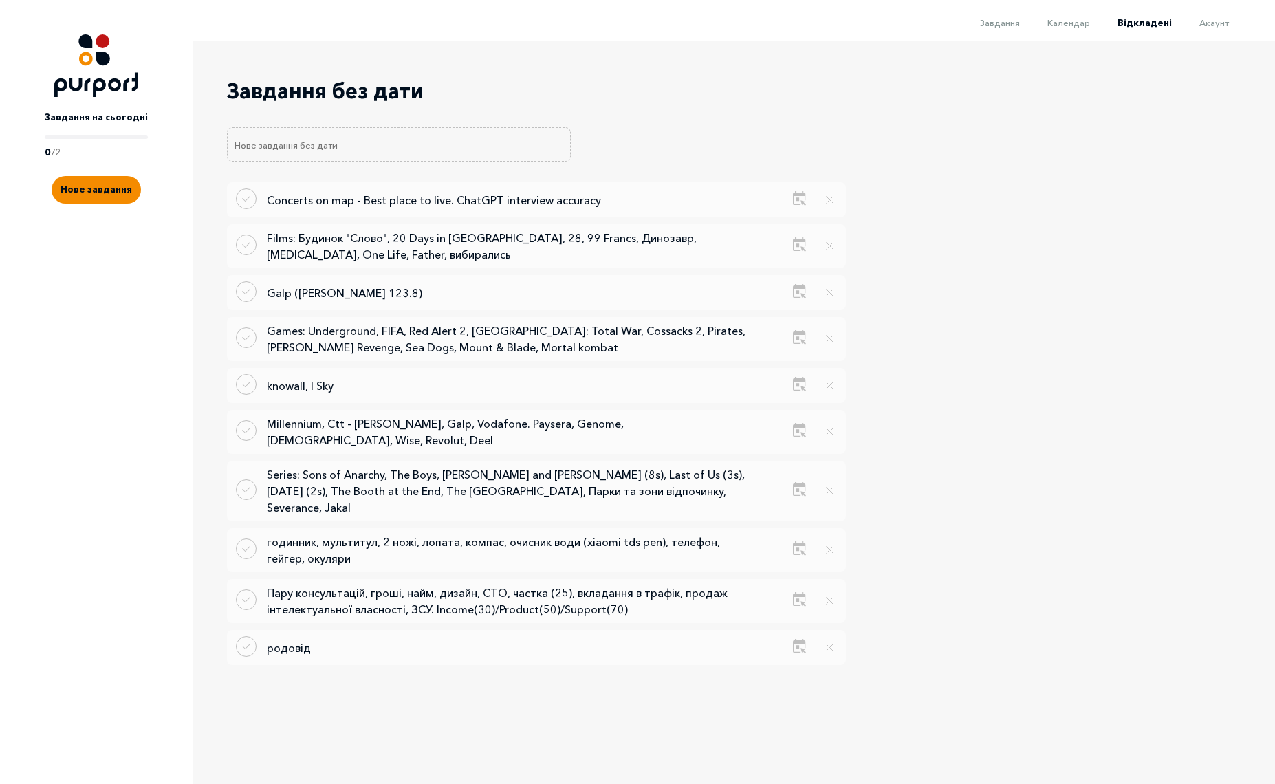
drag, startPoint x: 1075, startPoint y: 19, endPoint x: 1159, endPoint y: 27, distance: 84.2
click at [1076, 20] on span "Календар" at bounding box center [1068, 22] width 43 height 11
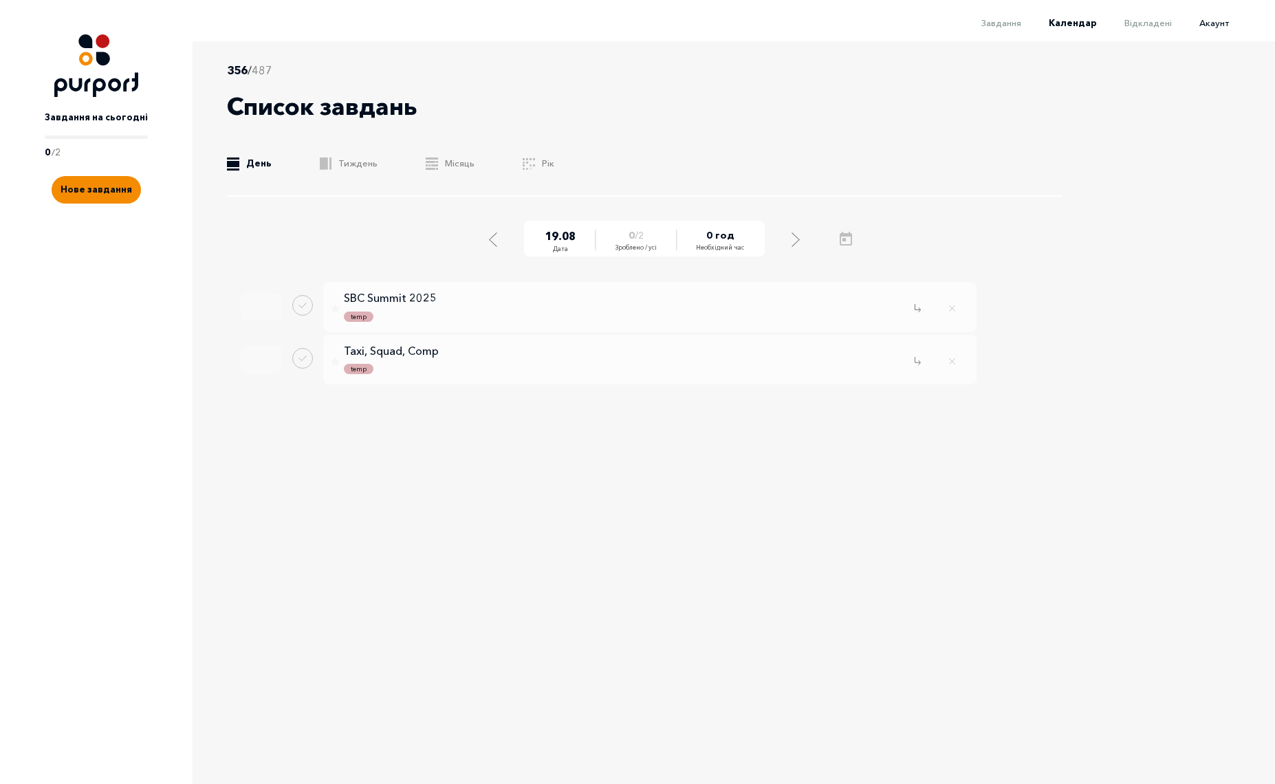
click at [1211, 25] on span "Акаунт" at bounding box center [1214, 22] width 30 height 11
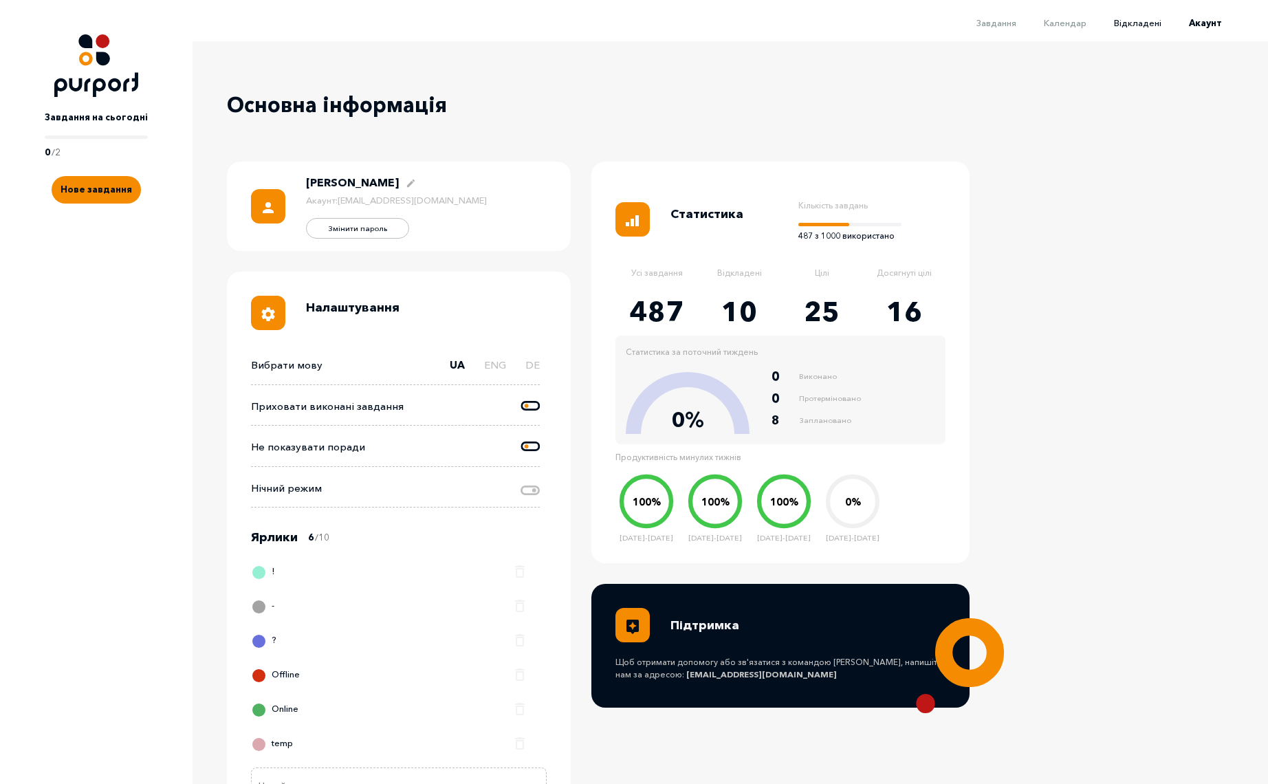
click at [1141, 23] on span "Відкладені" at bounding box center [1137, 22] width 47 height 11
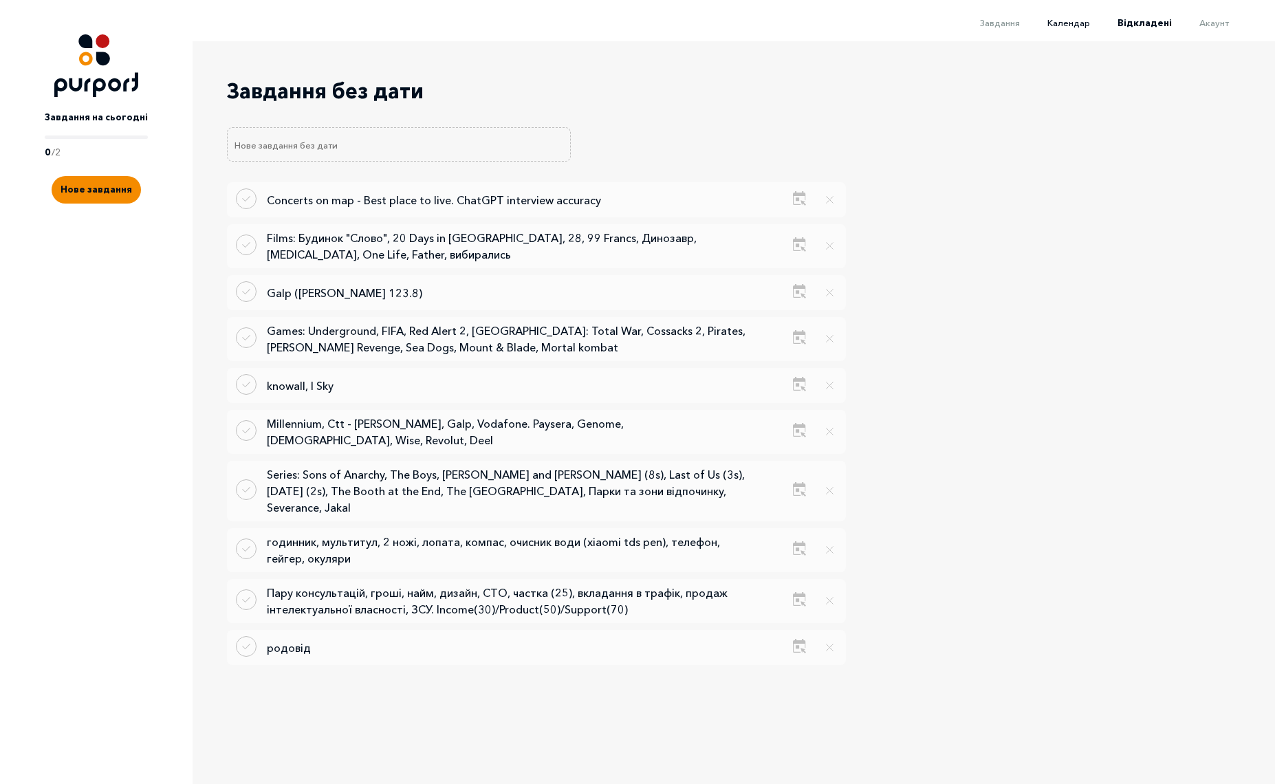
click at [1086, 25] on span "Календар" at bounding box center [1068, 22] width 43 height 11
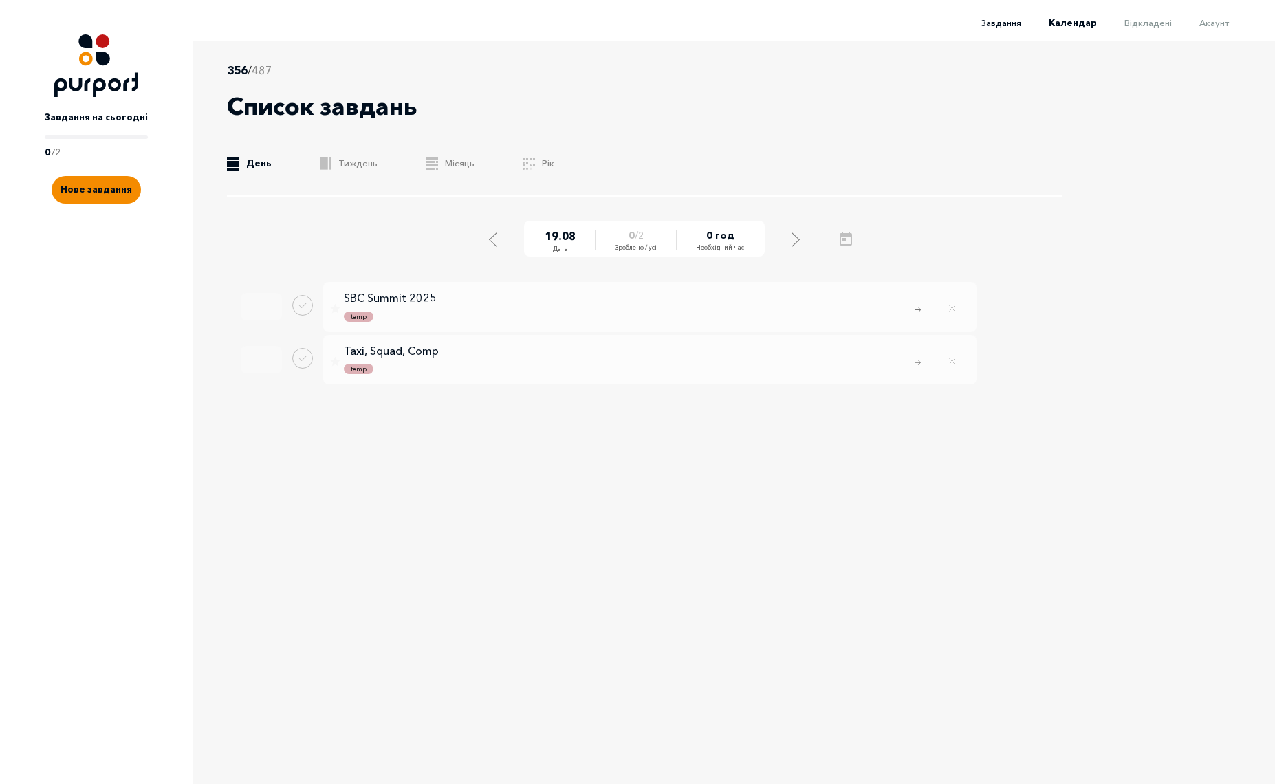
click at [1014, 25] on span "Завдання" at bounding box center [1001, 22] width 40 height 11
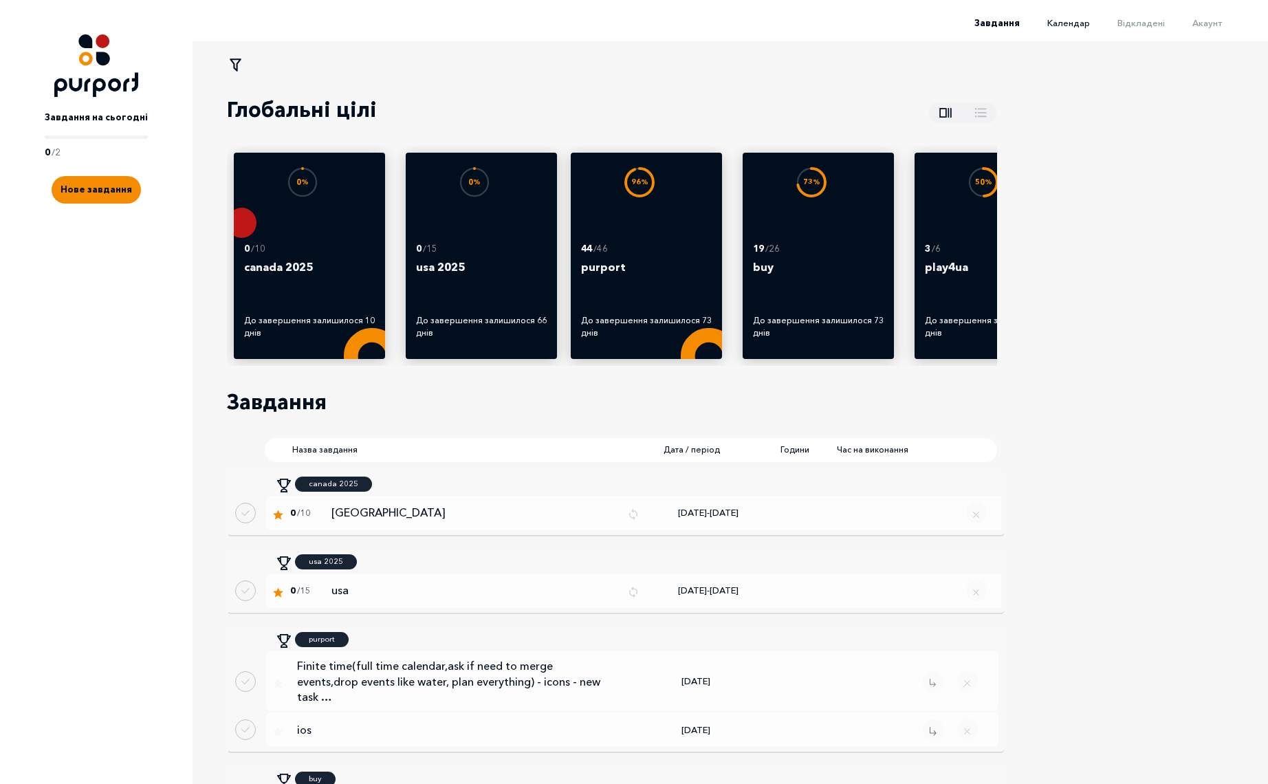
click at [1073, 26] on span "Календар" at bounding box center [1068, 22] width 43 height 11
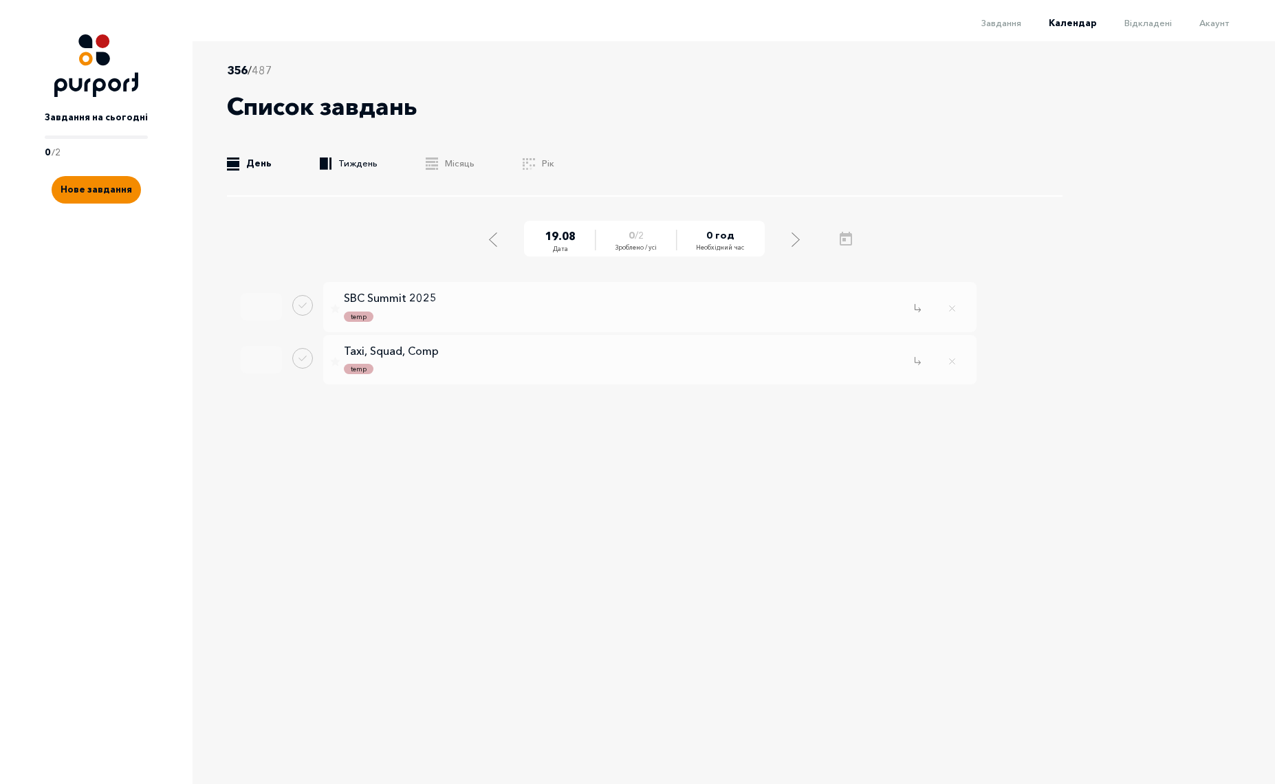
click at [346, 157] on link ".b{fill:#F48B00;} Тиждень" at bounding box center [349, 164] width 58 height 14
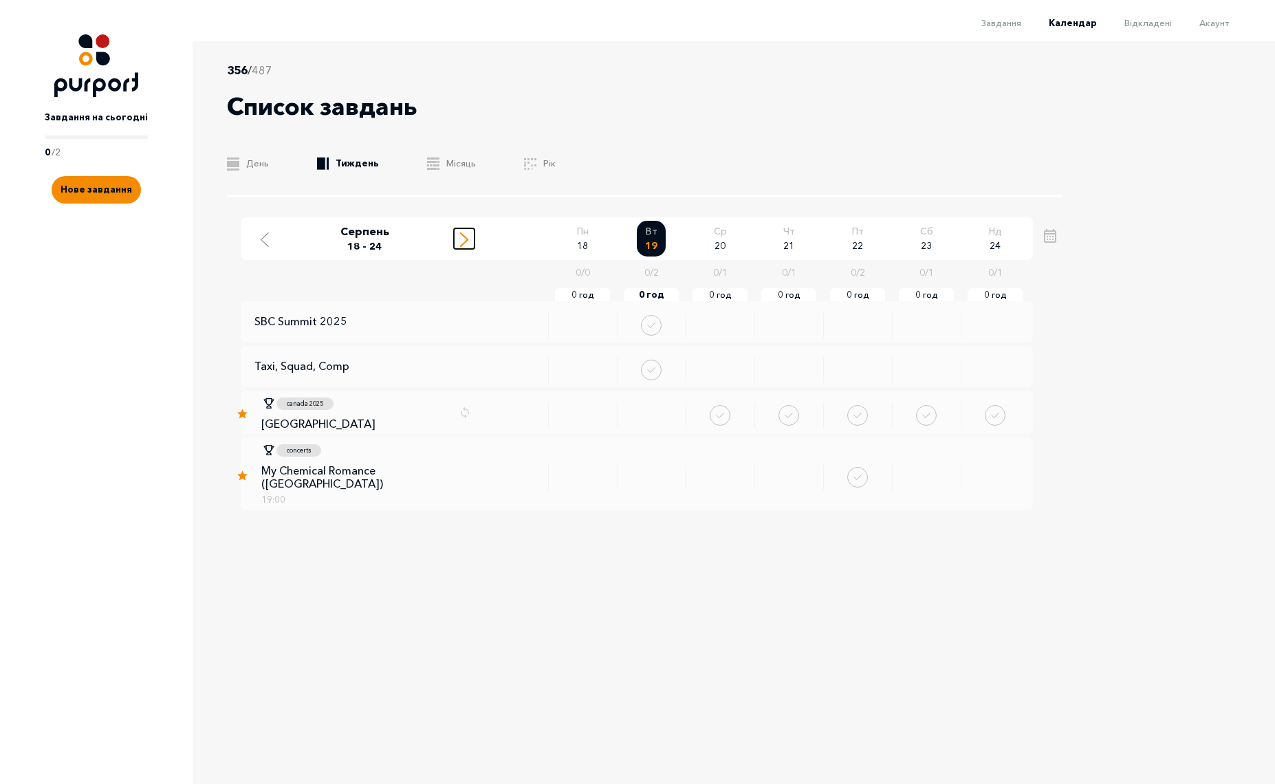
click at [462, 241] on icon "Move to next week" at bounding box center [464, 239] width 8 height 14
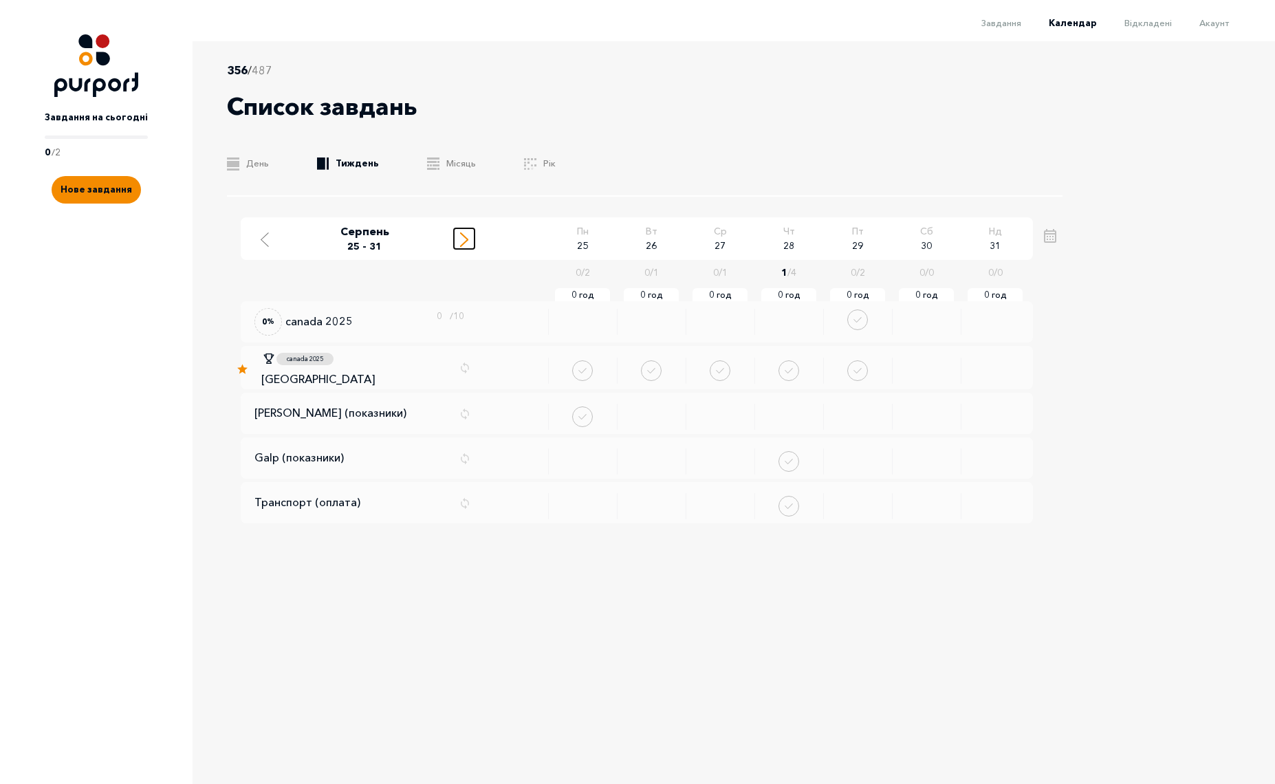
click at [463, 241] on icon "Move to next week" at bounding box center [464, 239] width 8 height 14
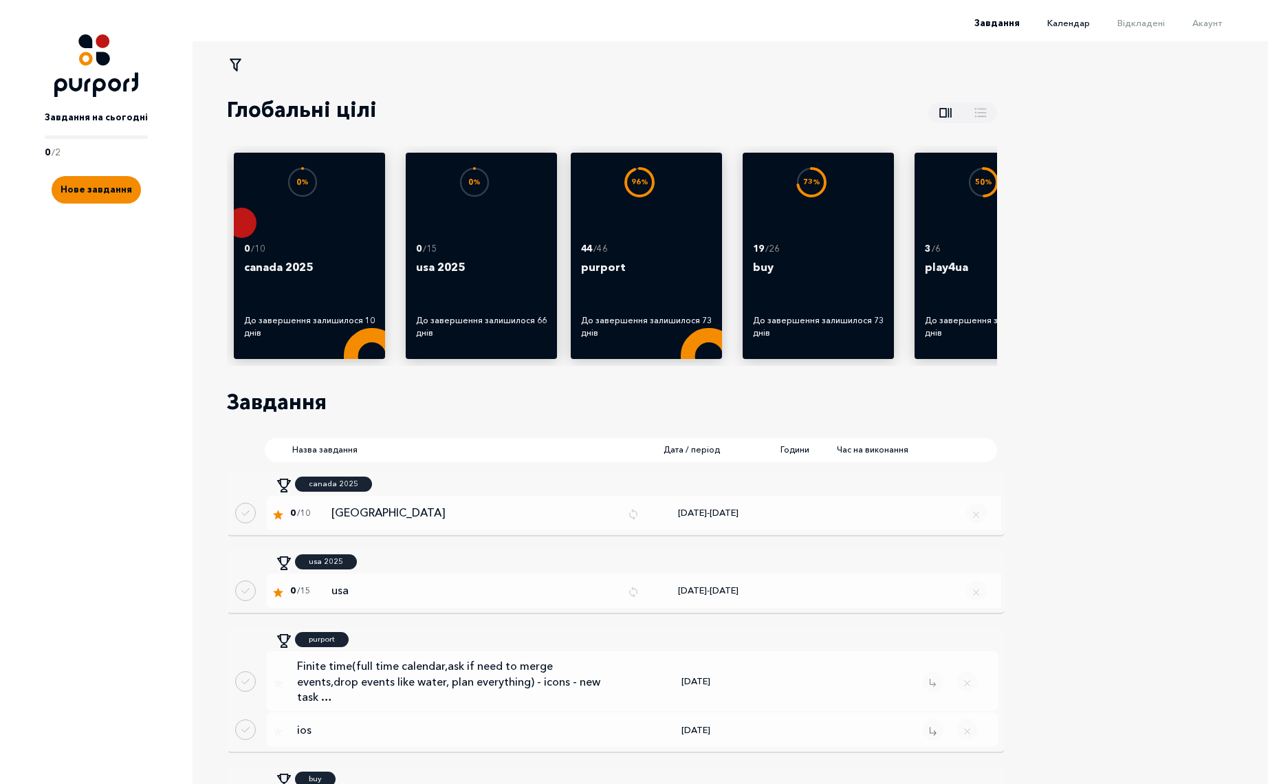
click at [1080, 22] on span "Календар" at bounding box center [1068, 22] width 43 height 11
click at [1090, 16] on li "Календар" at bounding box center [1055, 22] width 70 height 17
click at [1089, 17] on span "Календар" at bounding box center [1068, 22] width 43 height 11
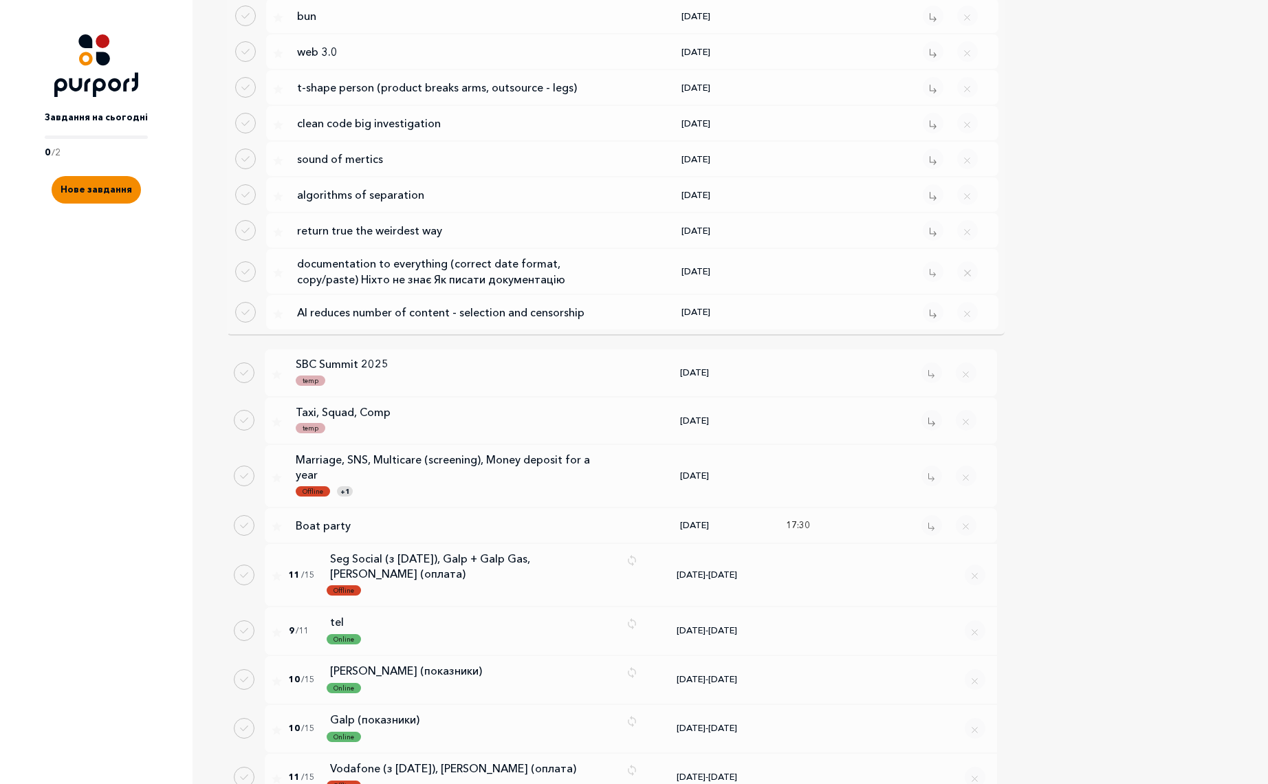
scroll to position [2718, 0]
